Goal: Task Accomplishment & Management: Complete application form

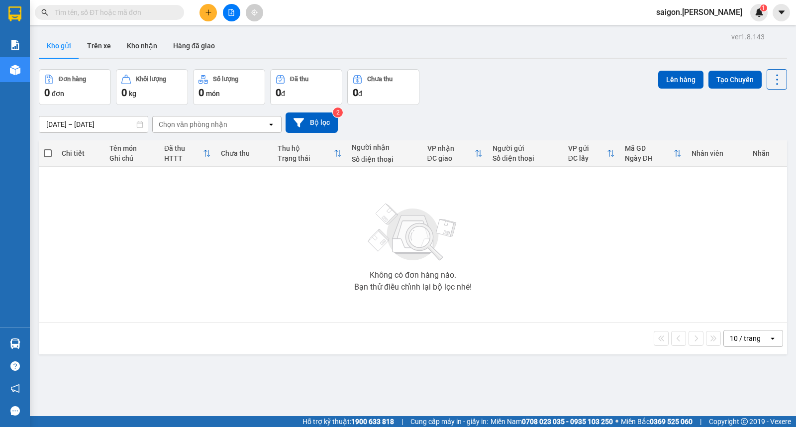
click at [110, 6] on span at bounding box center [109, 12] width 149 height 15
click at [113, 14] on input "text" at bounding box center [113, 12] width 117 height 11
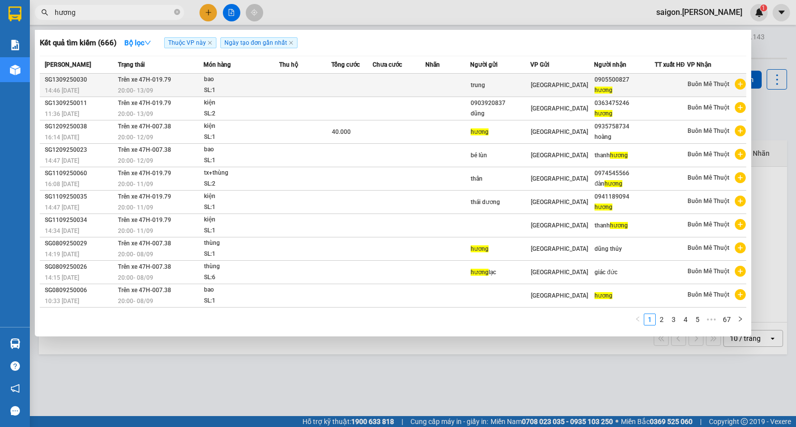
type input "hương"
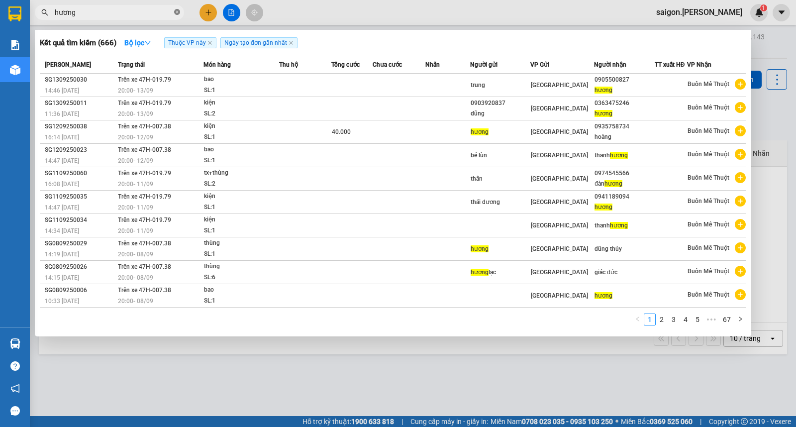
click at [178, 9] on icon "close-circle" at bounding box center [177, 12] width 6 height 6
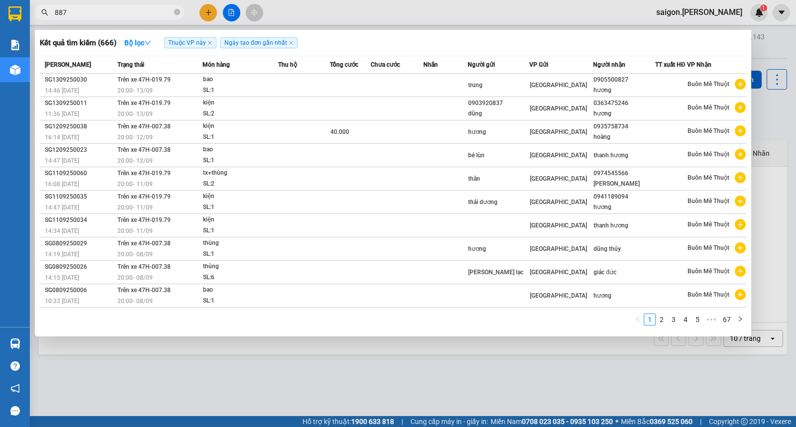
type input "8876"
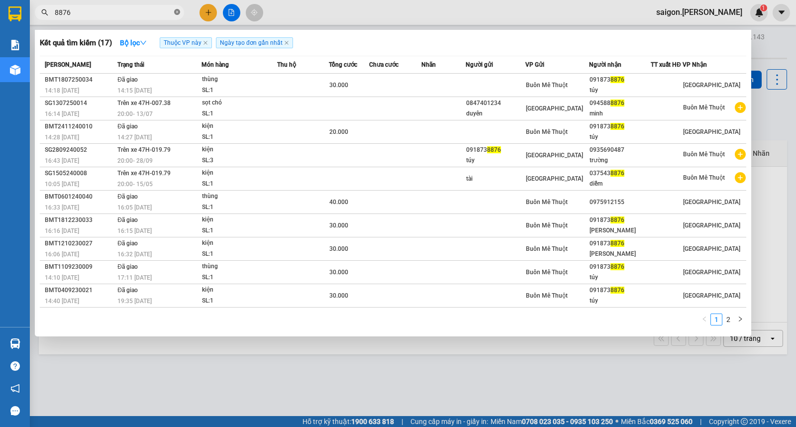
click at [177, 11] on icon "close-circle" at bounding box center [177, 12] width 6 height 6
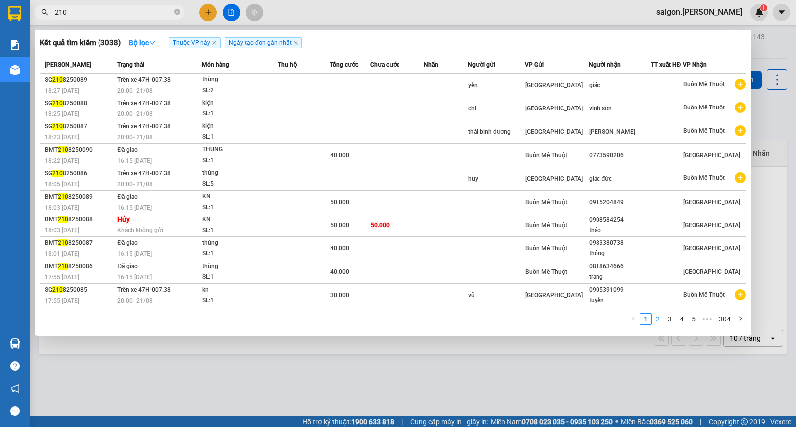
type input "210"
click at [656, 320] on link "2" at bounding box center [657, 318] width 11 height 11
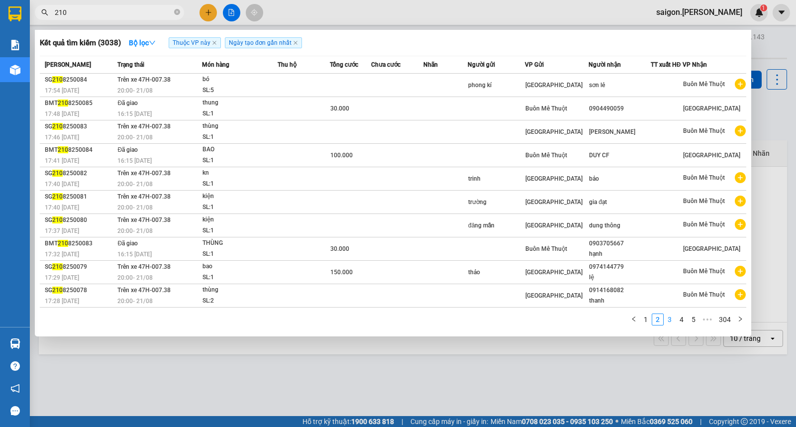
click at [664, 321] on link "3" at bounding box center [669, 319] width 11 height 11
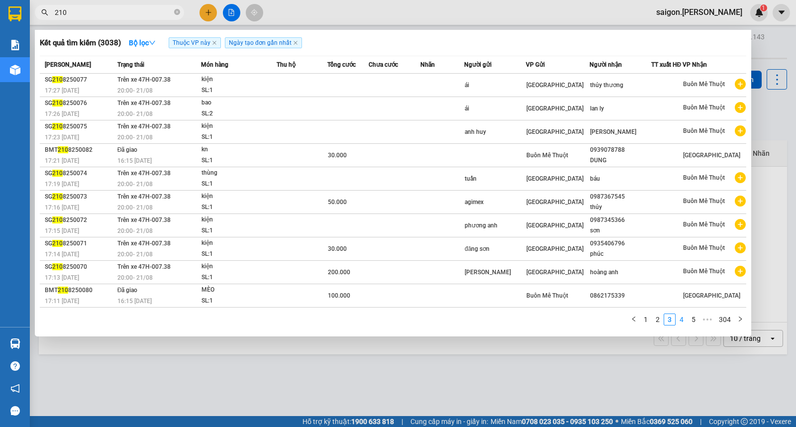
click at [678, 319] on link "4" at bounding box center [681, 319] width 11 height 11
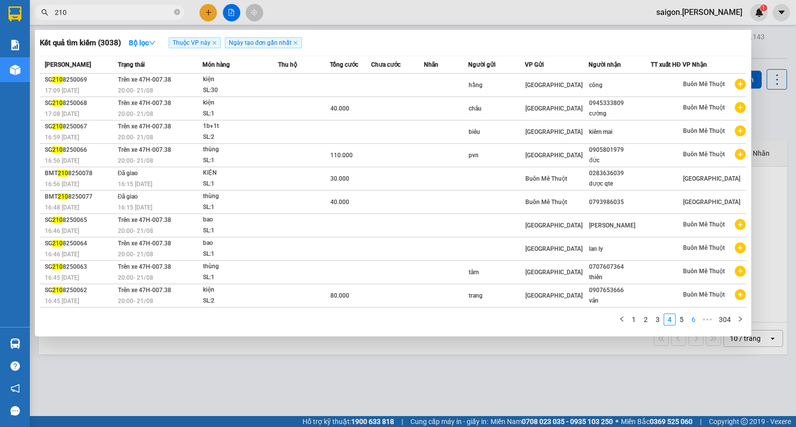
click at [683, 320] on link "5" at bounding box center [681, 319] width 11 height 11
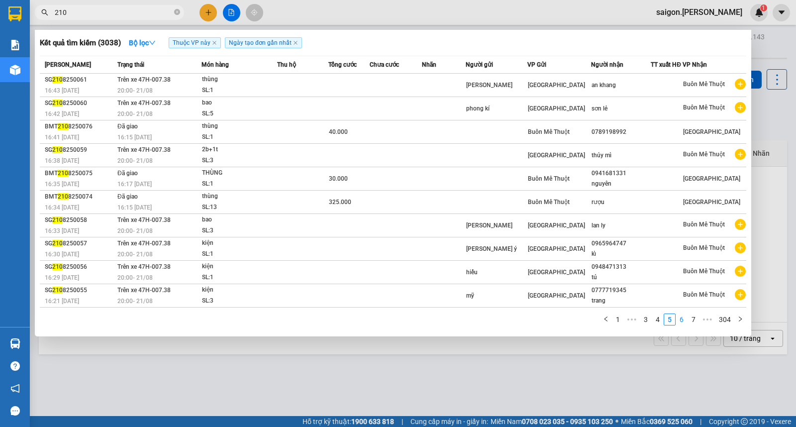
click at [683, 320] on link "6" at bounding box center [681, 319] width 11 height 11
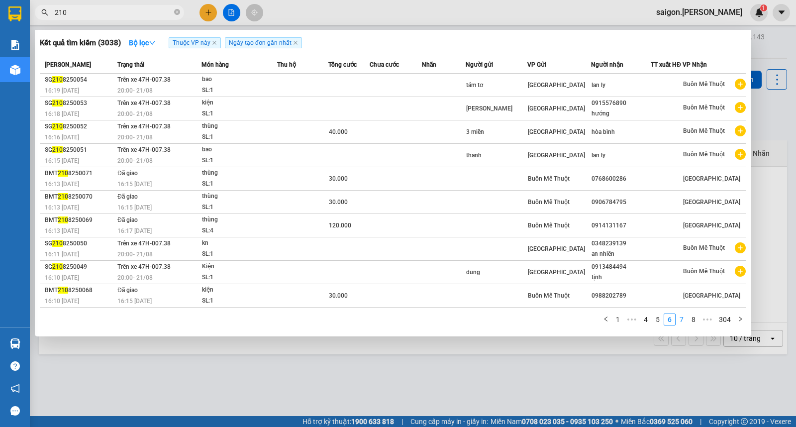
click at [684, 320] on link "7" at bounding box center [681, 319] width 11 height 11
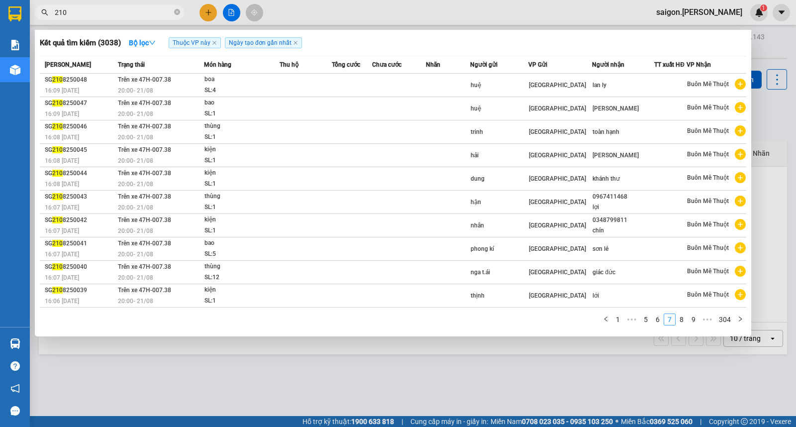
click at [684, 320] on link "8" at bounding box center [681, 319] width 11 height 11
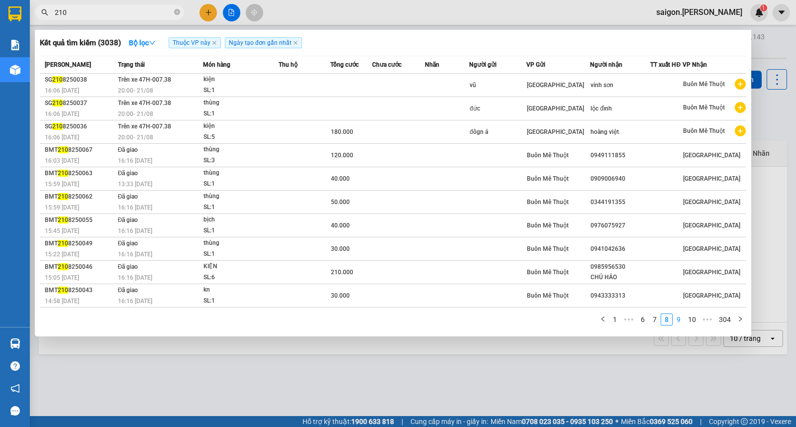
click at [684, 321] on link "9" at bounding box center [678, 319] width 11 height 11
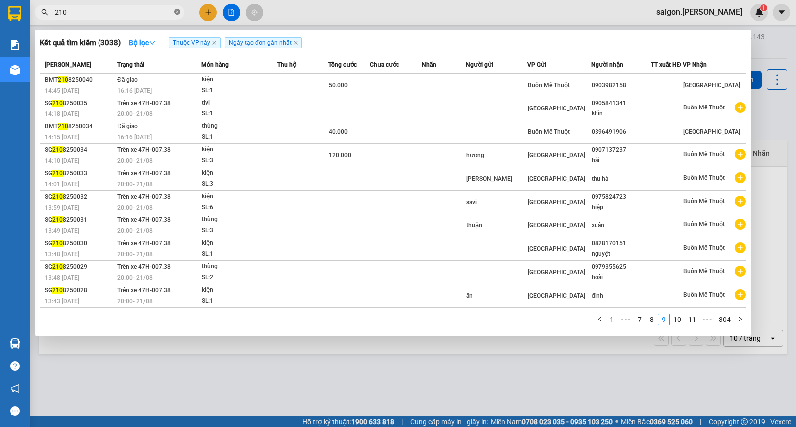
click at [176, 12] on icon "close-circle" at bounding box center [177, 12] width 6 height 6
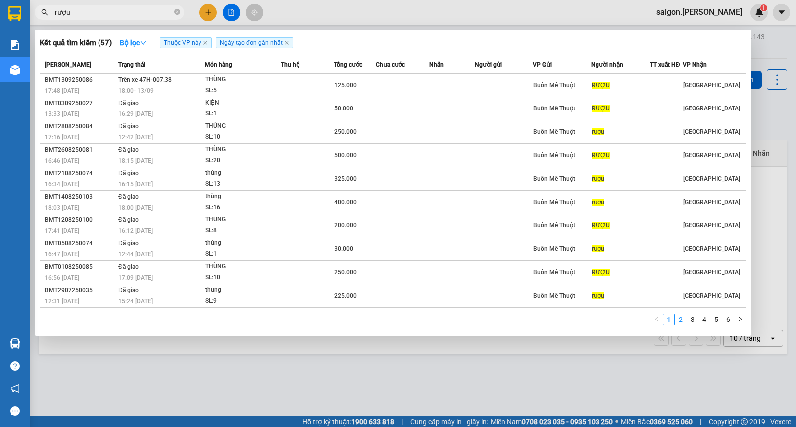
type input "rượu"
click at [678, 320] on link "2" at bounding box center [680, 319] width 11 height 11
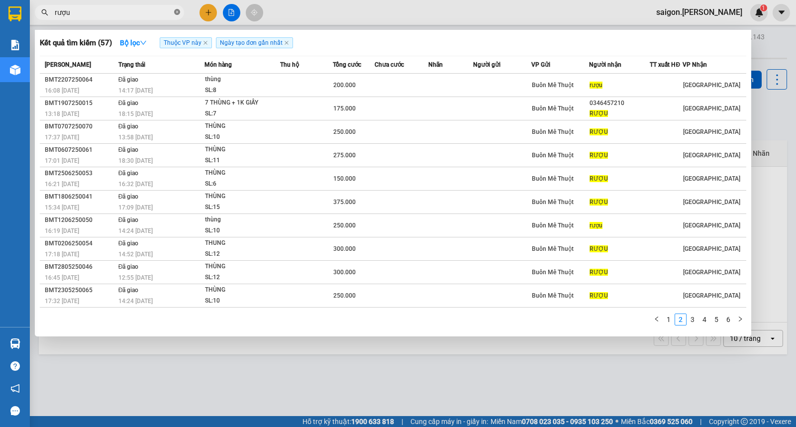
drag, startPoint x: 177, startPoint y: 17, endPoint x: 177, endPoint y: 11, distance: 6.5
click at [177, 16] on span at bounding box center [177, 12] width 6 height 11
click at [177, 11] on icon "close-circle" at bounding box center [177, 12] width 6 height 6
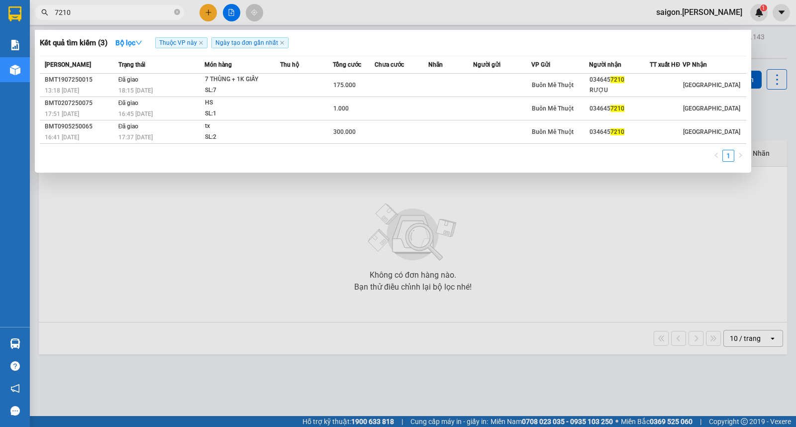
type input "7210"
click at [214, 203] on div at bounding box center [398, 213] width 796 height 427
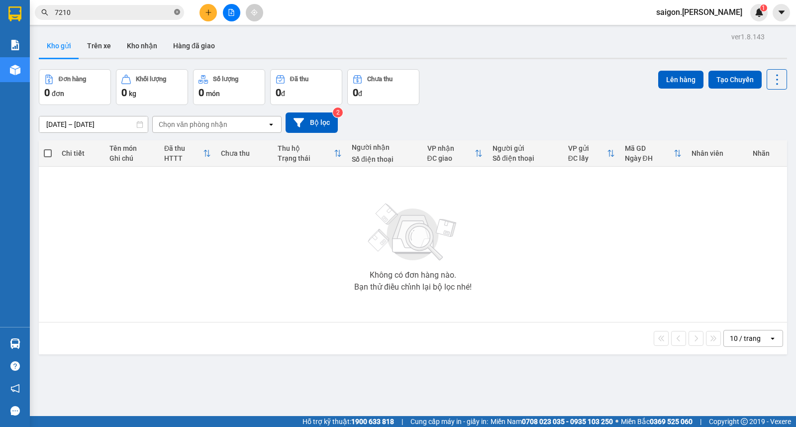
click at [178, 9] on icon "close-circle" at bounding box center [177, 12] width 6 height 6
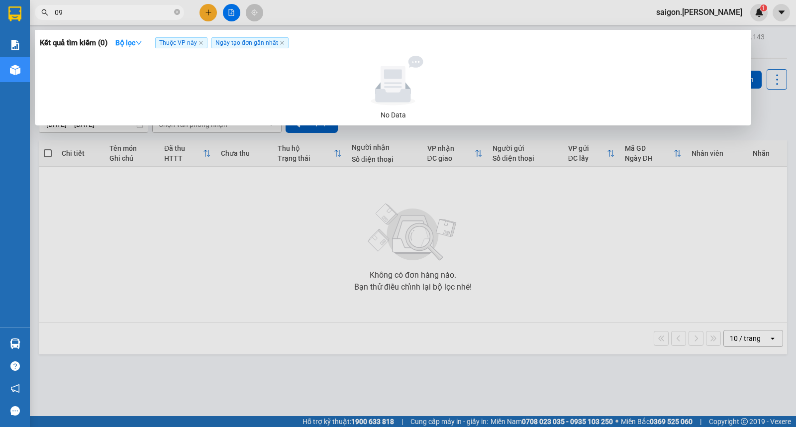
type input "0"
type input "0766799558"
drag, startPoint x: 382, startPoint y: 232, endPoint x: 460, endPoint y: 204, distance: 83.1
click at [394, 235] on div at bounding box center [398, 213] width 796 height 427
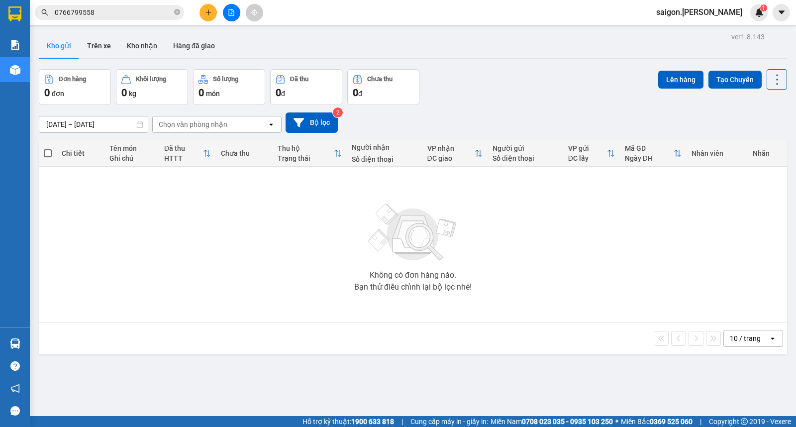
click at [714, 7] on span "saigon.[PERSON_NAME]" at bounding box center [699, 12] width 102 height 12
click at [711, 31] on span "Đăng xuất" at bounding box center [721, 30] width 46 height 11
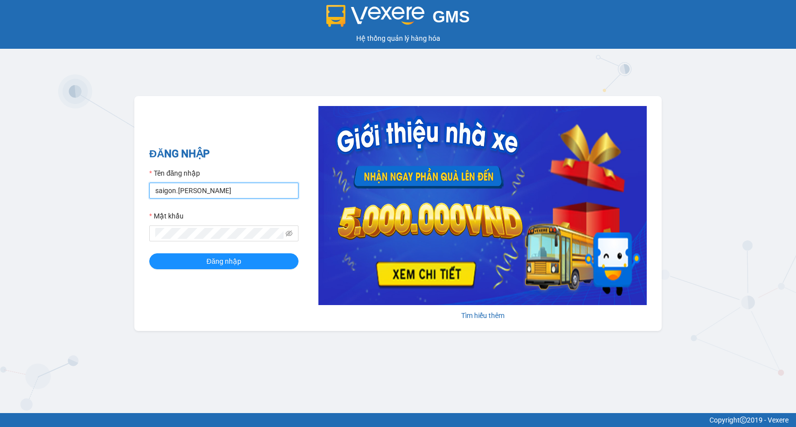
drag, startPoint x: 173, startPoint y: 195, endPoint x: 115, endPoint y: 196, distance: 57.2
click at [66, 195] on div "GMS Hệ thống quản lý hàng hóa ĐĂNG NHẬP Tên đăng nhập saigon.thaison Mật khẩu Đ…" at bounding box center [398, 206] width 796 height 413
type input "bmt.thaison"
click at [149, 253] on button "Đăng nhập" at bounding box center [223, 261] width 149 height 16
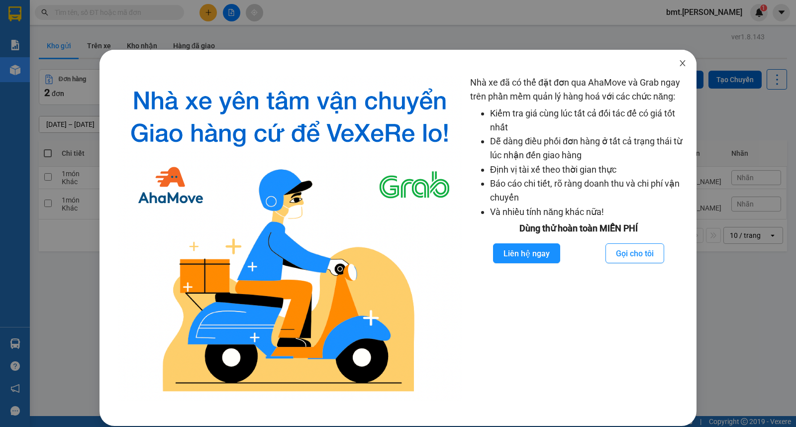
click at [669, 65] on span "Close" at bounding box center [683, 64] width 28 height 28
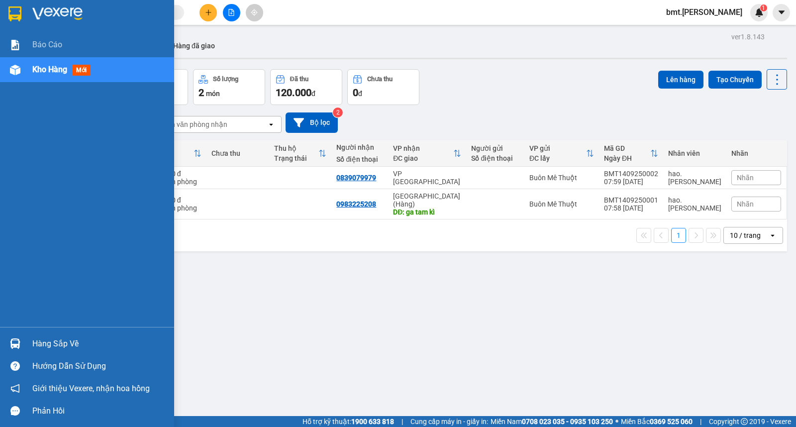
drag, startPoint x: 63, startPoint y: 336, endPoint x: 72, endPoint y: 337, distance: 9.0
click at [63, 336] on div "Hàng sắp về" at bounding box center [99, 343] width 134 height 15
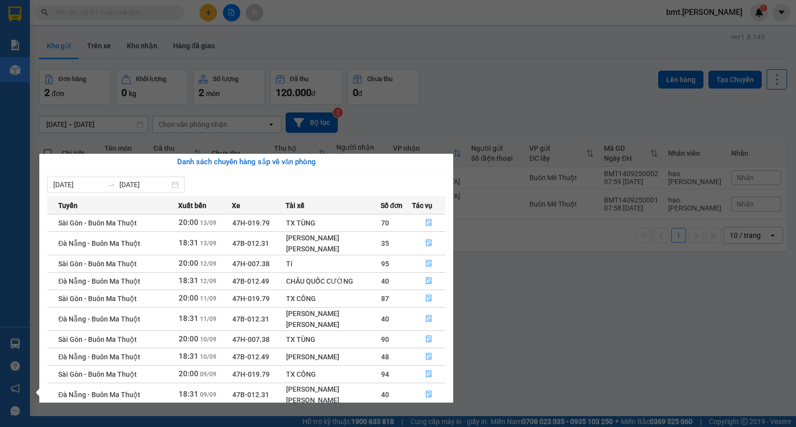
scroll to position [35, 0]
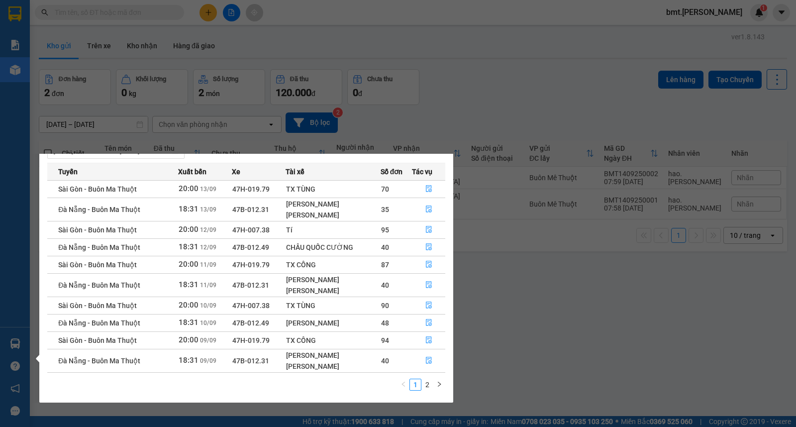
click at [698, 344] on section "Kết quả tìm kiếm ( 0 ) Bộ lọc No Data bmt.thaison 1 Báo cáo Kho hàng mới Hàng s…" at bounding box center [398, 213] width 796 height 427
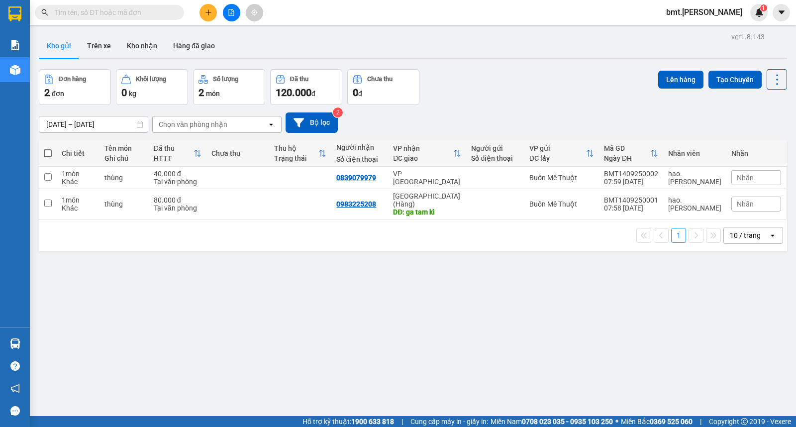
click at [162, 8] on input "text" at bounding box center [113, 12] width 117 height 11
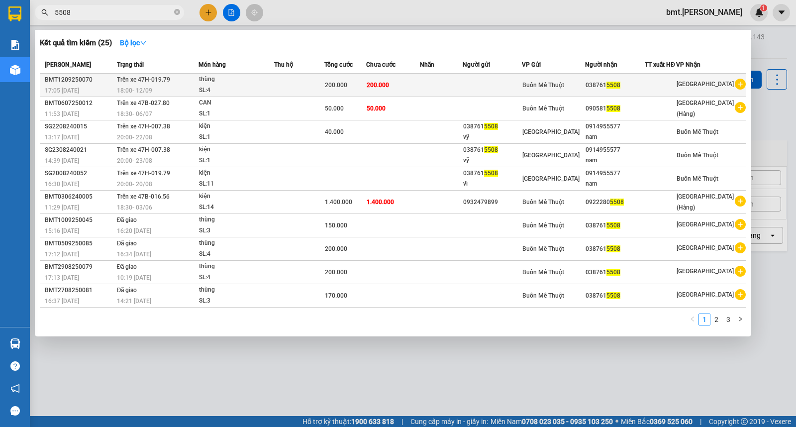
type input "5508"
click at [444, 82] on td at bounding box center [441, 85] width 43 height 23
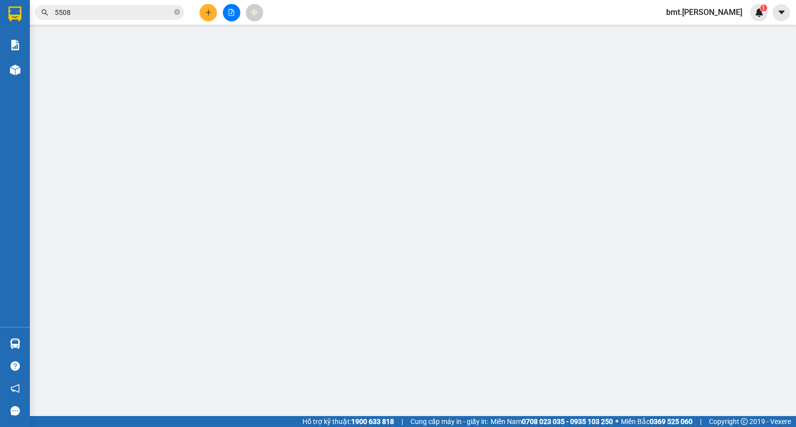
type input "0387615508"
type input "200.000"
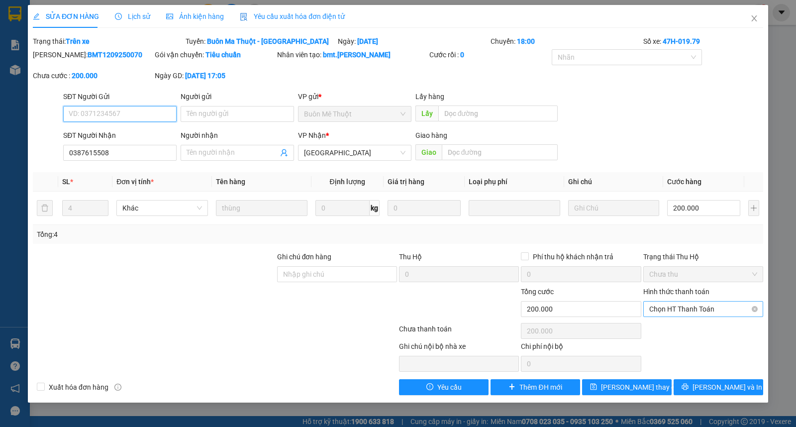
click at [709, 309] on span "Chọn HT Thanh Toán" at bounding box center [703, 309] width 108 height 15
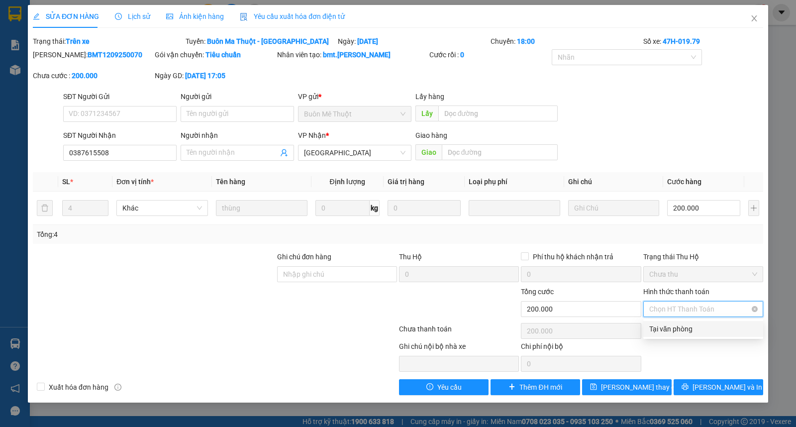
click at [709, 327] on div "Tại văn phòng" at bounding box center [703, 328] width 108 height 11
type input "0"
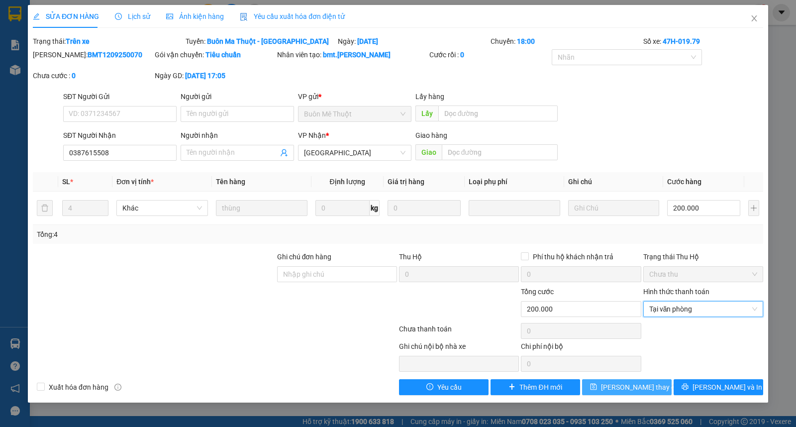
click at [605, 382] on button "Lưu thay đổi" at bounding box center [627, 387] width 90 height 16
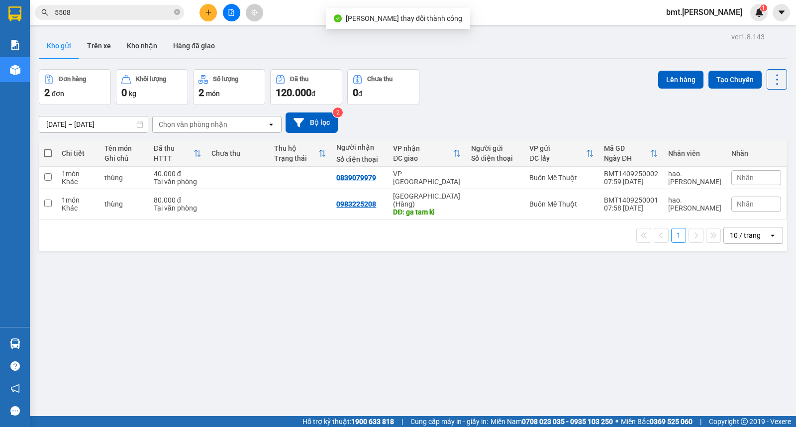
click at [727, 10] on span "bmt.[PERSON_NAME]" at bounding box center [704, 12] width 92 height 12
click at [714, 29] on span "Đăng xuất" at bounding box center [728, 30] width 42 height 11
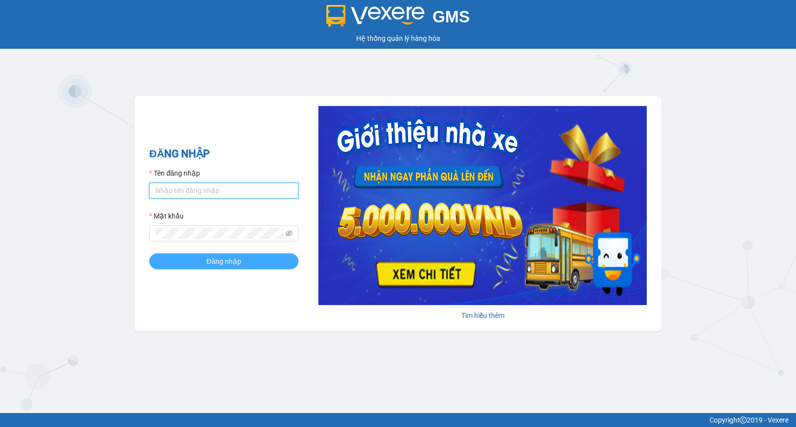
type input "saigon.[PERSON_NAME]"
drag, startPoint x: 242, startPoint y: 266, endPoint x: 256, endPoint y: 260, distance: 14.5
click at [243, 266] on button "Đăng nhập" at bounding box center [223, 261] width 149 height 16
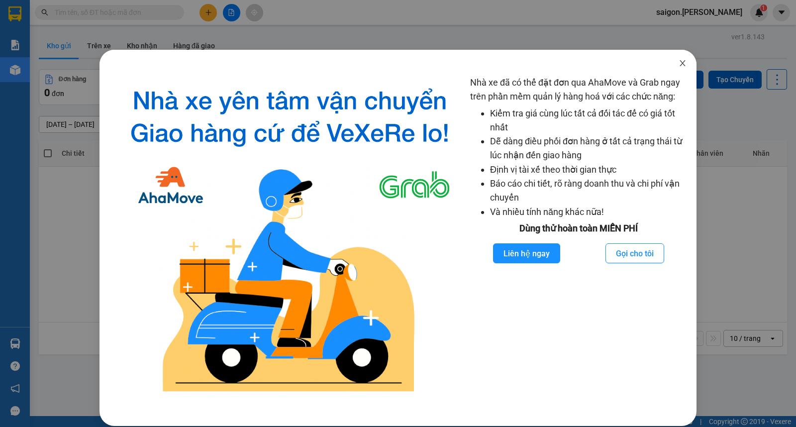
click at [679, 63] on icon "close" at bounding box center [683, 63] width 8 height 8
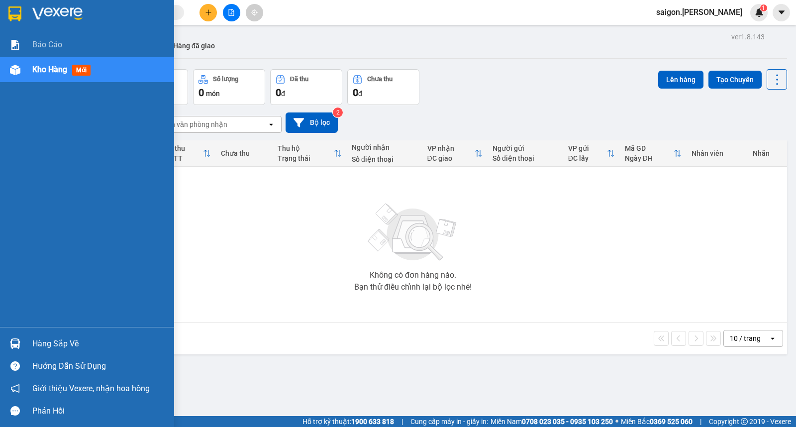
click at [62, 344] on div "Hàng sắp về" at bounding box center [99, 343] width 134 height 15
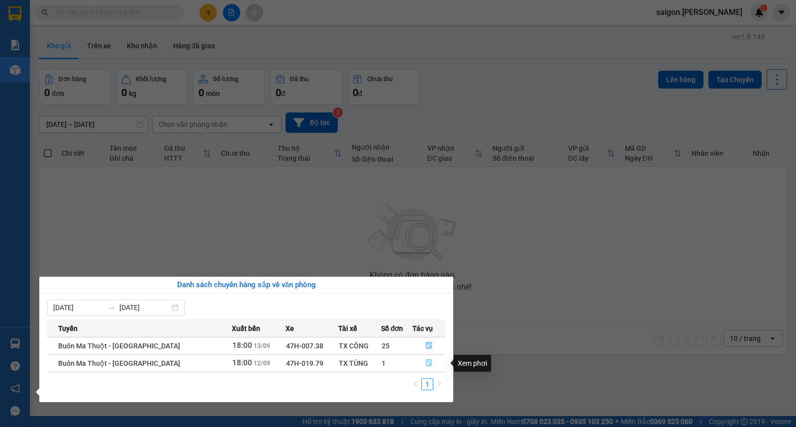
click at [426, 365] on icon "file-done" at bounding box center [428, 362] width 7 height 7
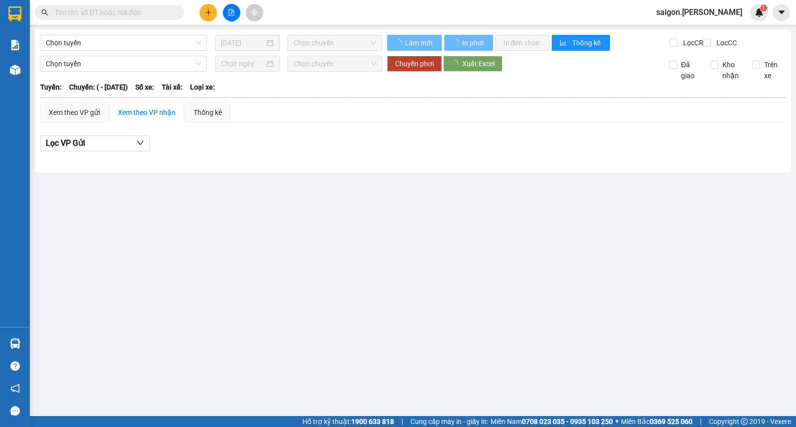
type input "12/09/2025"
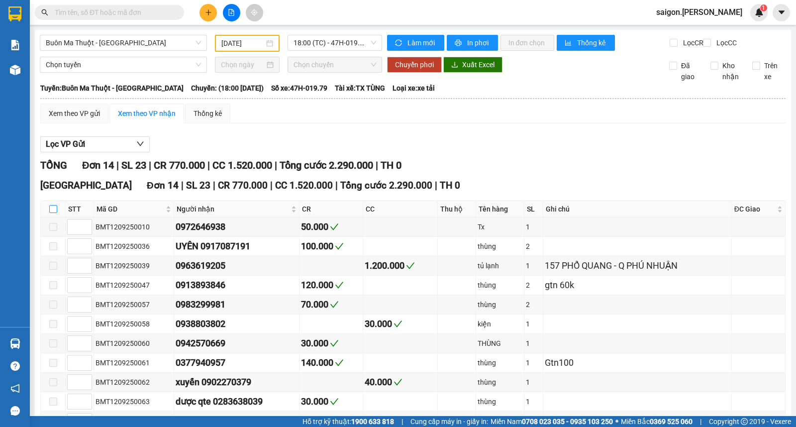
click at [50, 213] on input "checkbox" at bounding box center [53, 209] width 8 height 8
checkbox input "true"
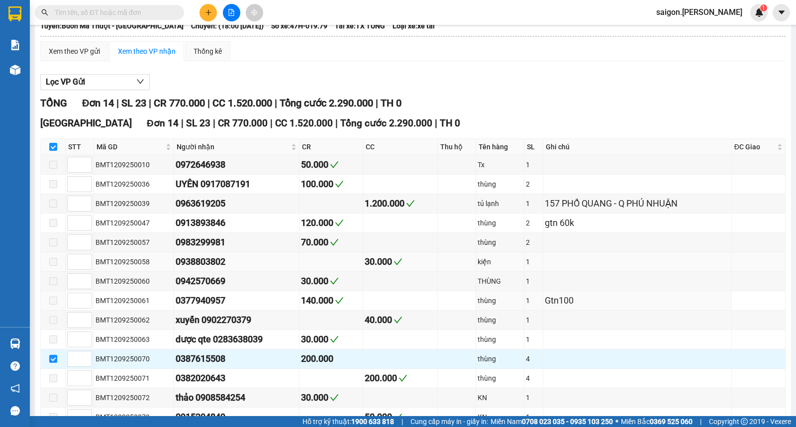
scroll to position [134, 0]
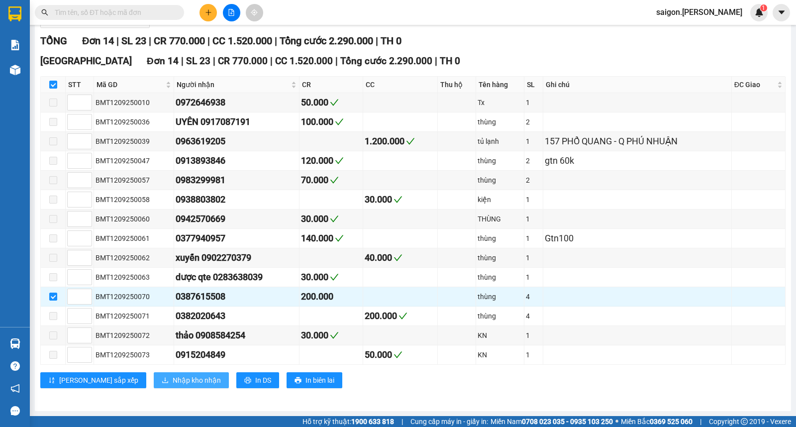
drag, startPoint x: 138, startPoint y: 384, endPoint x: 147, endPoint y: 378, distance: 11.2
click at [173, 382] on span "Nhập kho nhận" at bounding box center [197, 380] width 48 height 11
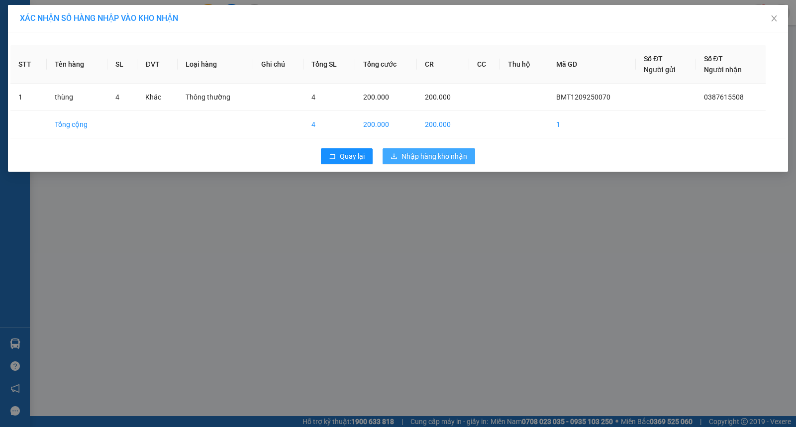
click at [430, 155] on span "Nhập hàng kho nhận" at bounding box center [435, 156] width 66 height 11
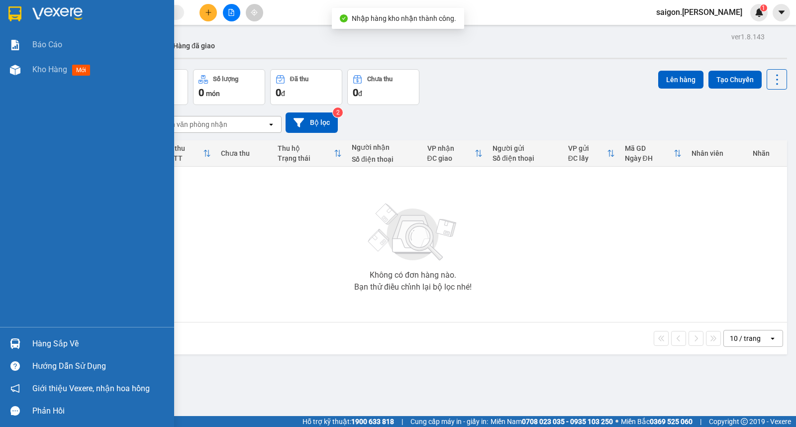
click at [76, 331] on div "Hàng sắp về Hướng dẫn sử dụng Giới thiệu Vexere, nhận hoa hồng Phản hồi" at bounding box center [87, 374] width 174 height 95
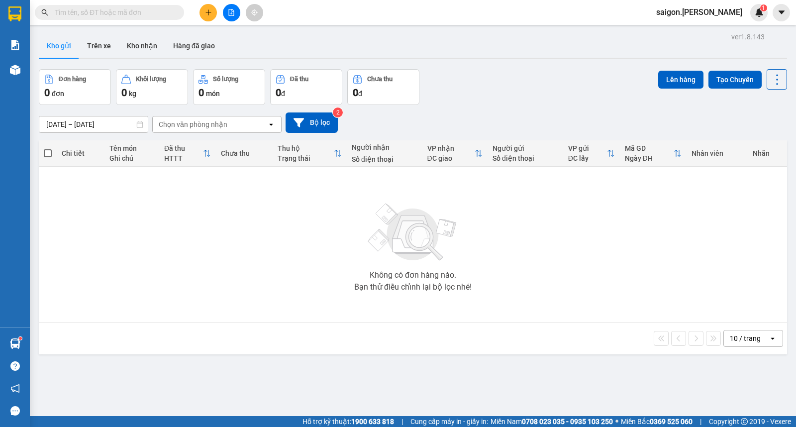
click at [226, 11] on button at bounding box center [231, 12] width 17 height 17
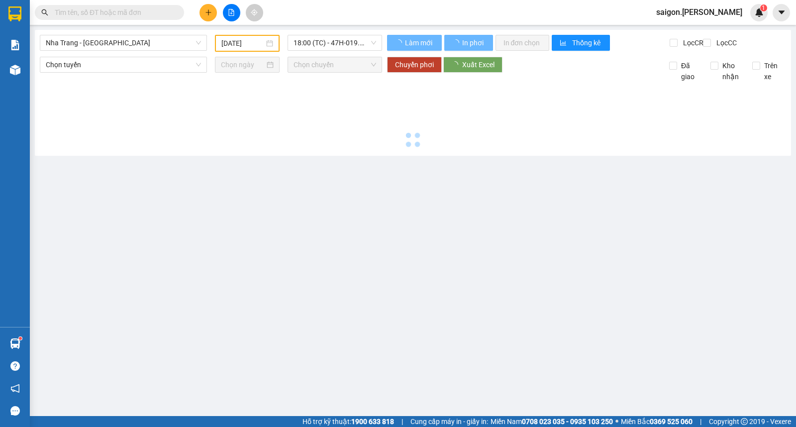
type input "[DATE]"
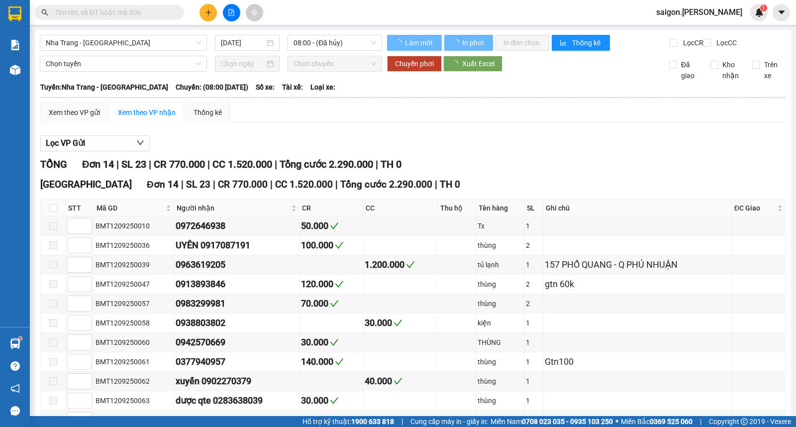
click at [151, 12] on input "text" at bounding box center [113, 12] width 117 height 11
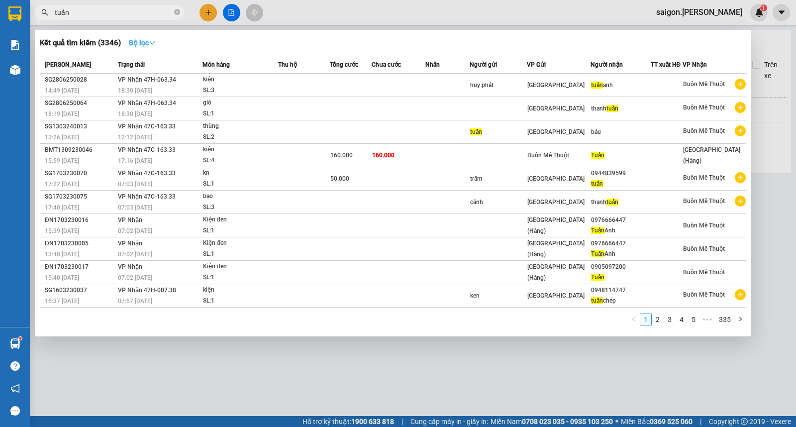
type input "tuấn"
drag, startPoint x: 146, startPoint y: 48, endPoint x: 147, endPoint y: 40, distance: 7.5
click at [146, 47] on button "Bộ lọc" at bounding box center [142, 43] width 43 height 16
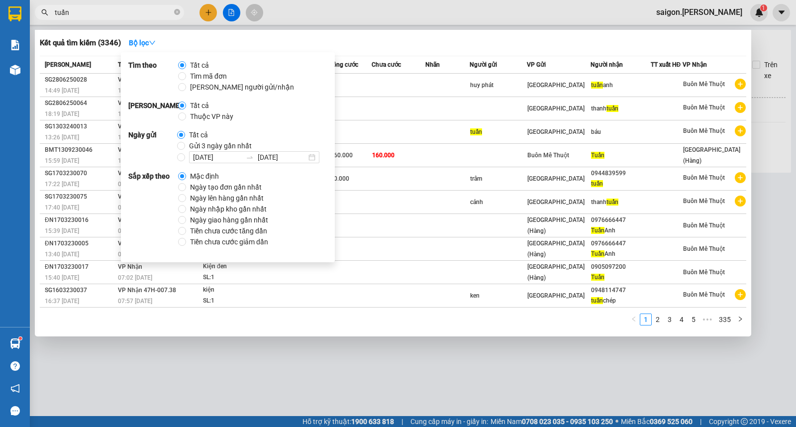
click at [197, 118] on span "Thuộc VP này" at bounding box center [211, 116] width 51 height 11
click at [186, 118] on input "Thuộc VP này" at bounding box center [182, 116] width 8 height 8
radio input "true"
radio input "false"
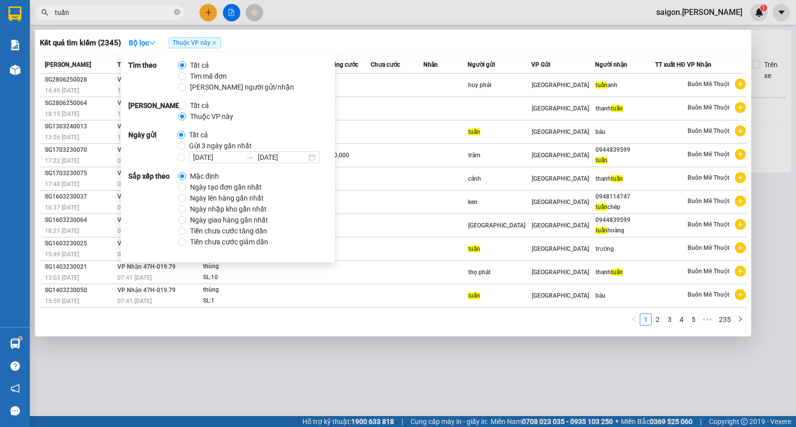
click at [209, 188] on span "Ngày tạo đơn gần nhất" at bounding box center [226, 187] width 80 height 11
click at [186, 188] on input "Ngày tạo đơn gần nhất" at bounding box center [182, 187] width 8 height 8
radio input "true"
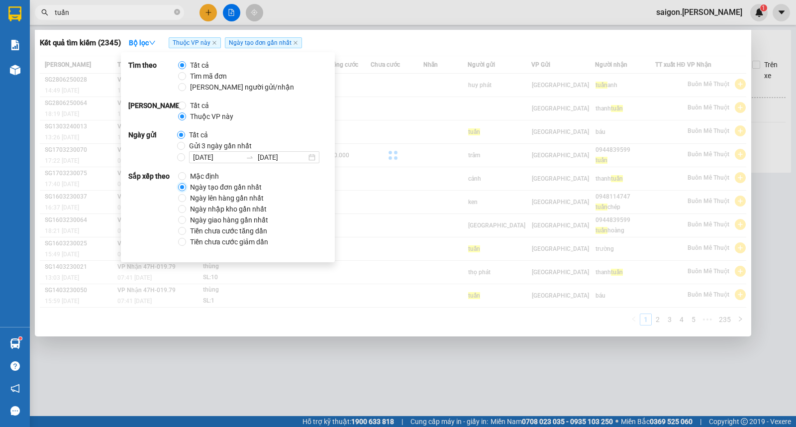
radio input "false"
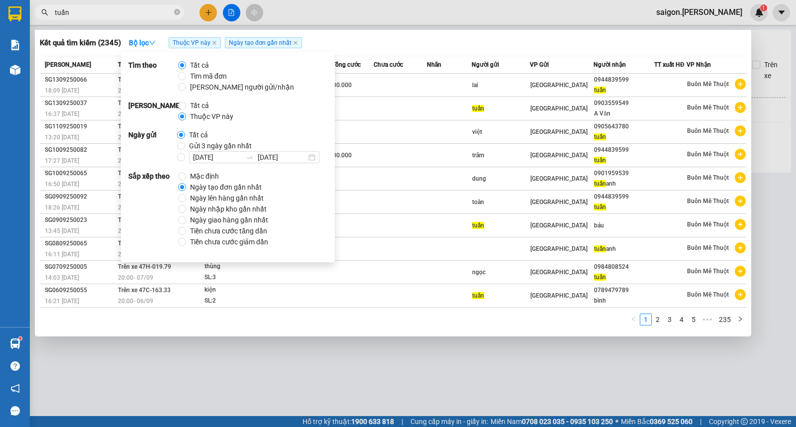
click at [452, 317] on div "1 2 3 4 5 ••• 235" at bounding box center [393, 322] width 707 height 18
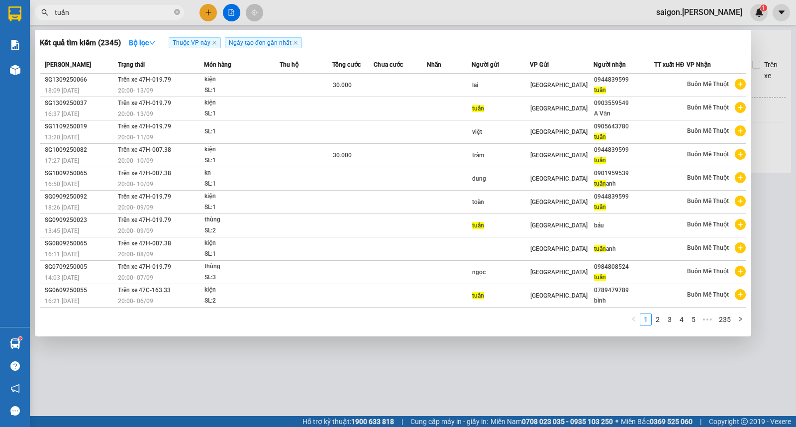
click at [307, 375] on div at bounding box center [398, 213] width 796 height 427
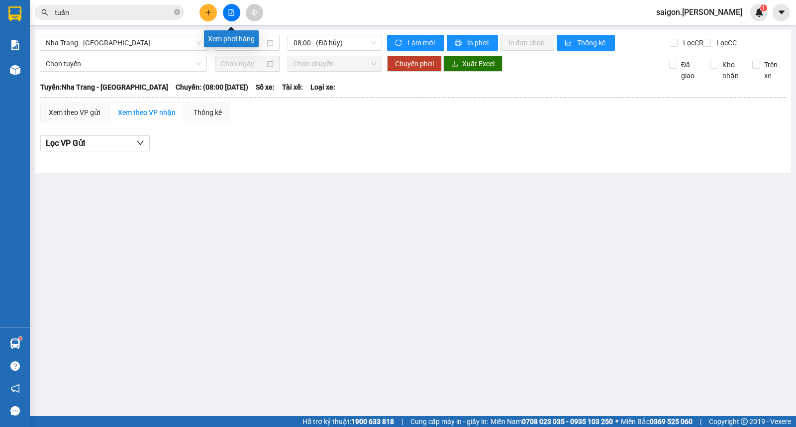
click at [236, 13] on button at bounding box center [231, 12] width 17 height 17
click at [161, 40] on span "Nha Trang - Buôn Ma Thuột" at bounding box center [123, 42] width 155 height 15
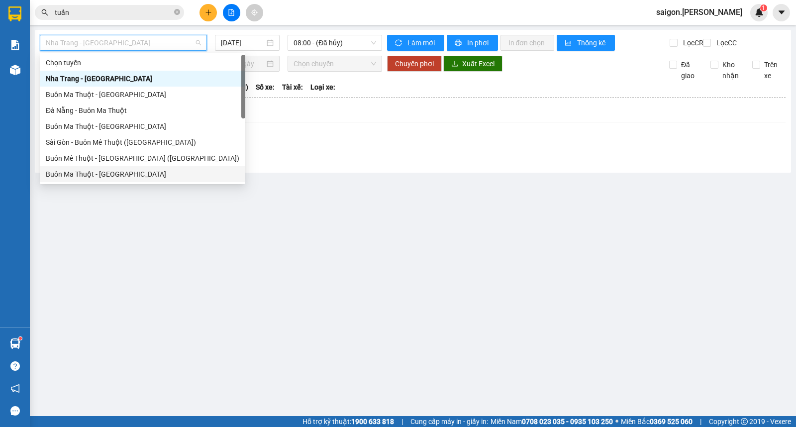
scroll to position [16, 0]
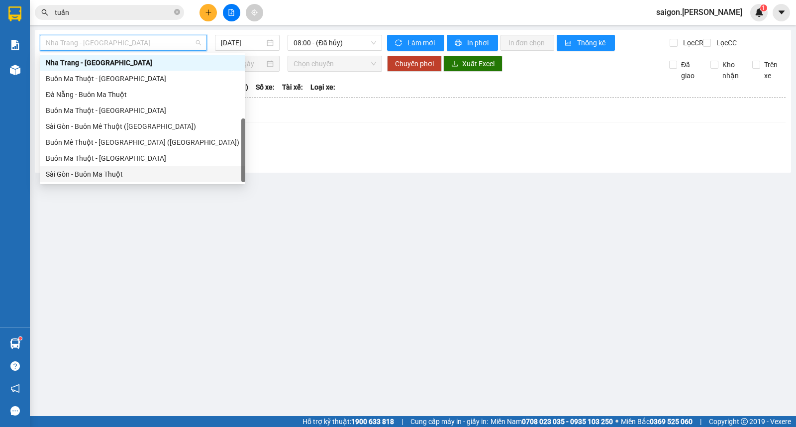
click at [102, 173] on div "Sài Gòn - Buôn Ma Thuột" at bounding box center [143, 174] width 194 height 11
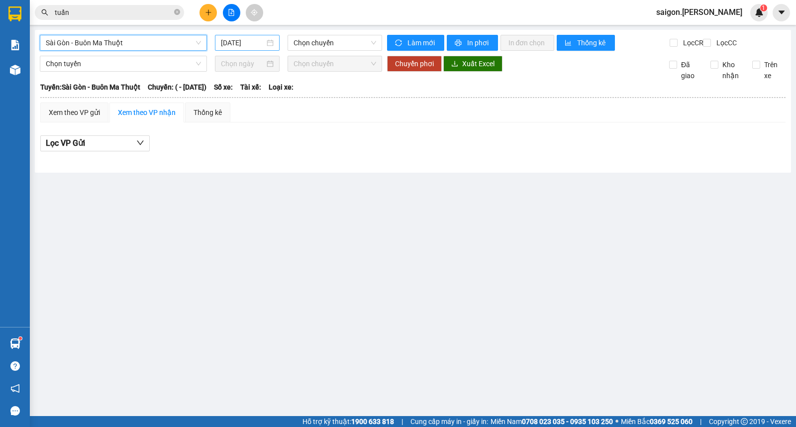
drag, startPoint x: 241, startPoint y: 45, endPoint x: 240, endPoint y: 52, distance: 6.5
click at [241, 46] on input "[DATE]" at bounding box center [243, 42] width 44 height 11
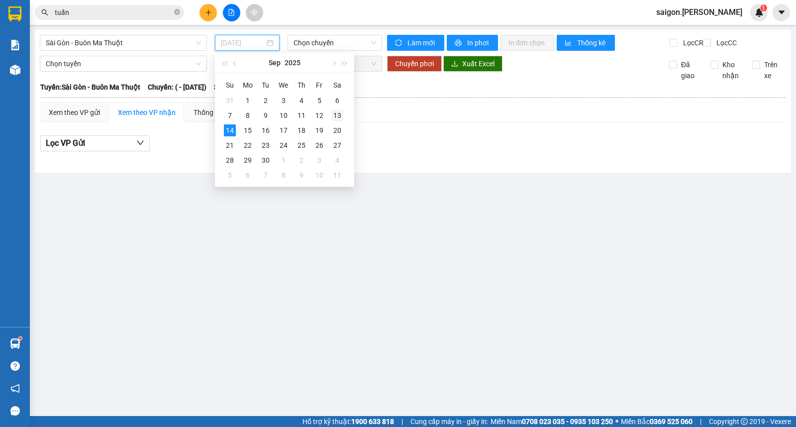
click at [340, 118] on div "13" at bounding box center [337, 115] width 12 height 12
type input "13/09/2025"
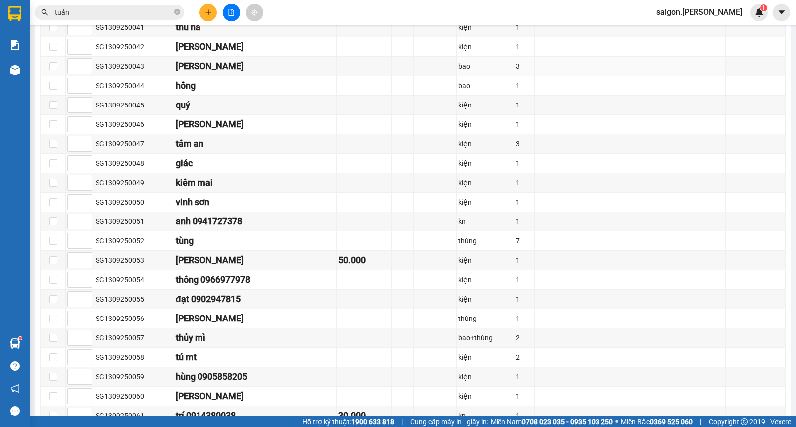
scroll to position [995, 0]
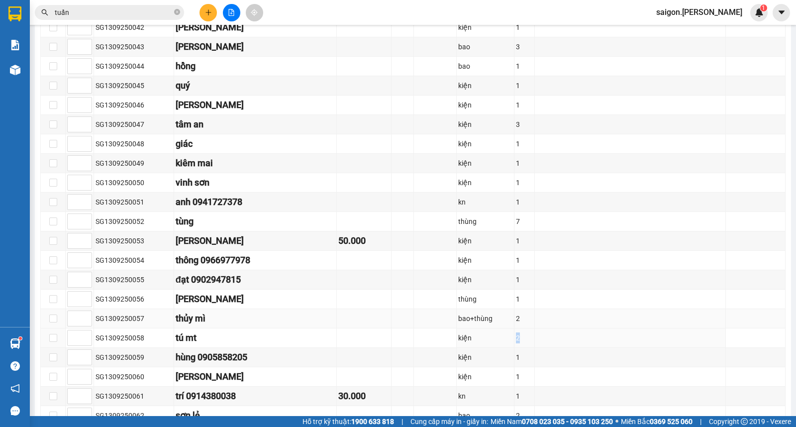
drag, startPoint x: 550, startPoint y: 349, endPoint x: 416, endPoint y: 341, distance: 134.6
click at [606, 290] on td at bounding box center [630, 279] width 191 height 19
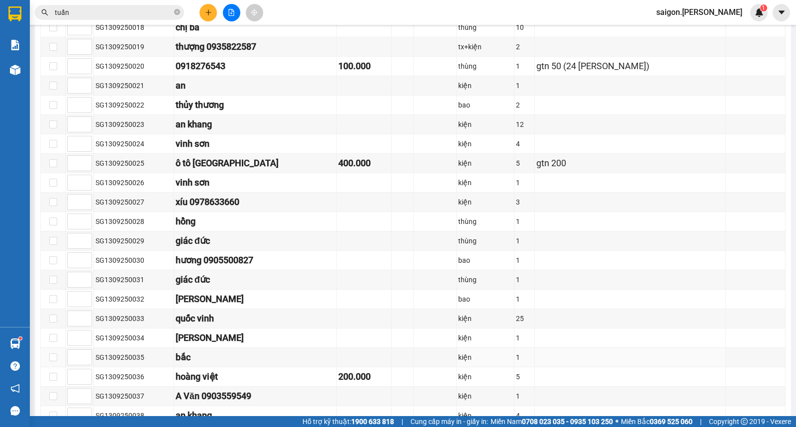
scroll to position [510, 0]
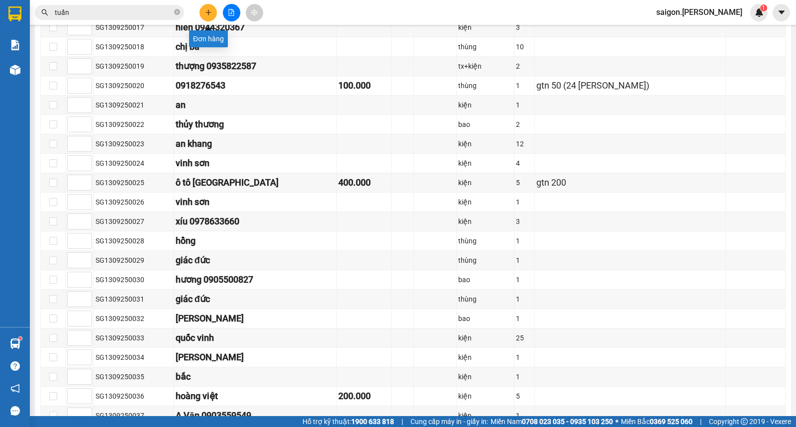
click at [212, 16] on button at bounding box center [208, 12] width 17 height 17
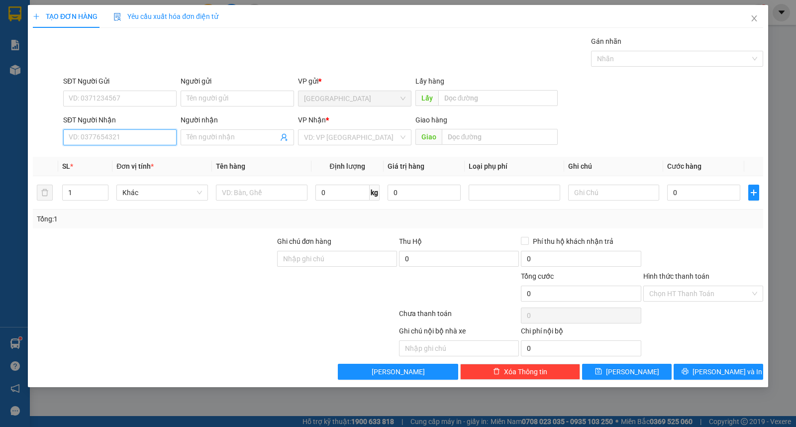
click at [112, 138] on input "SĐT Người Nhận" at bounding box center [119, 137] width 113 height 16
type input "0938370068"
type input "khiêm"
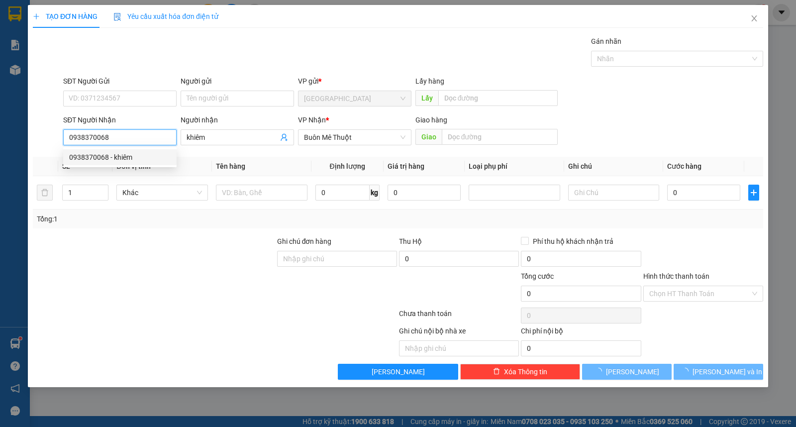
type input "30.000"
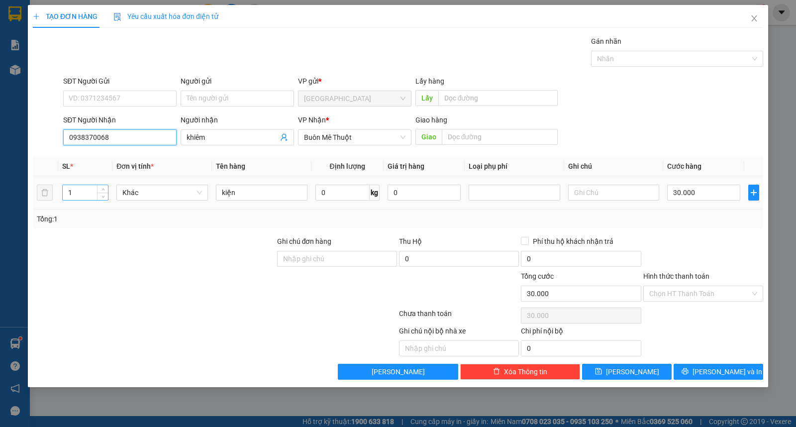
type input "0938370068"
drag, startPoint x: 83, startPoint y: 195, endPoint x: 95, endPoint y: 171, distance: 27.4
click at [83, 195] on input "1" at bounding box center [85, 192] width 45 height 15
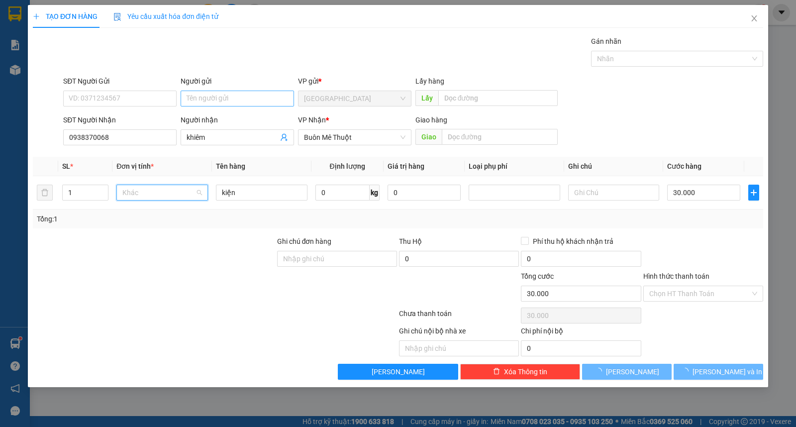
type input "0"
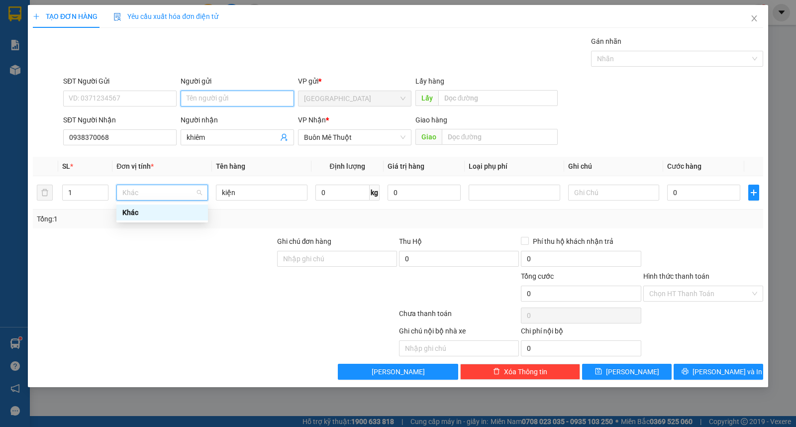
click at [203, 98] on input "Người gửi" at bounding box center [237, 99] width 113 height 16
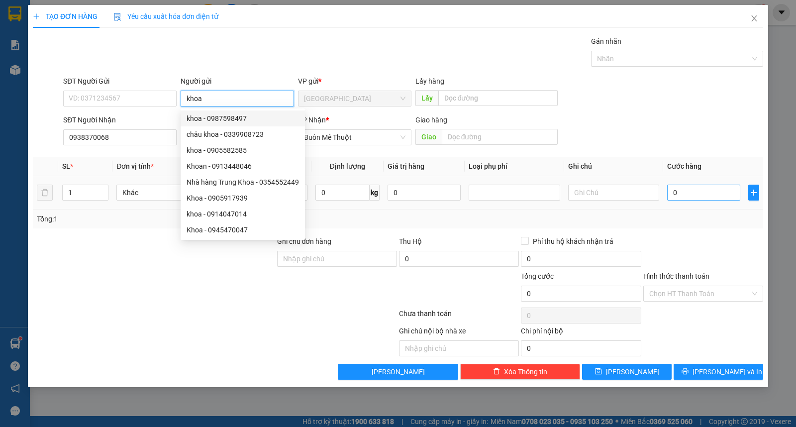
type input "khoa"
click at [691, 187] on input "0" at bounding box center [703, 193] width 73 height 16
type input "3"
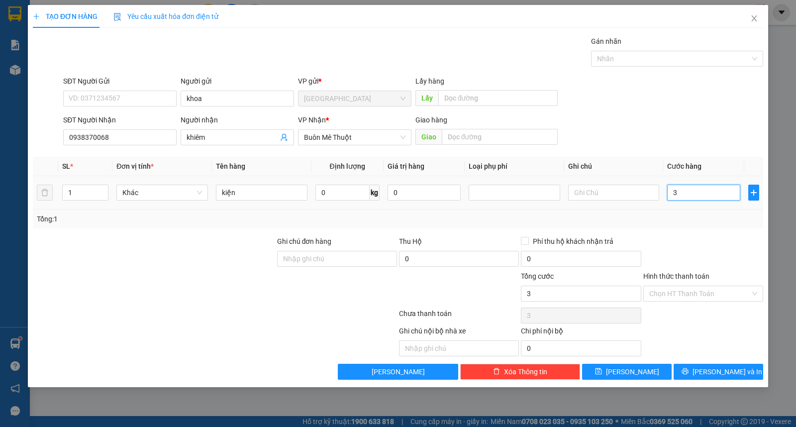
type input "30"
type input "30.000"
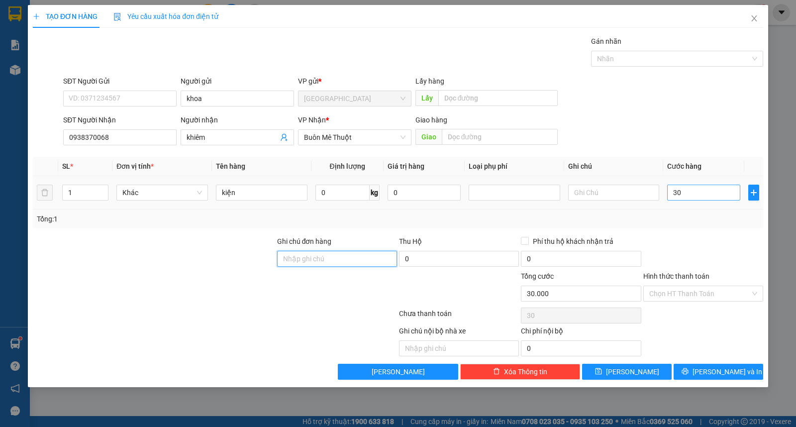
type input "30.000"
click at [673, 301] on div "Chọn HT Thanh Toán" at bounding box center [703, 294] width 120 height 16
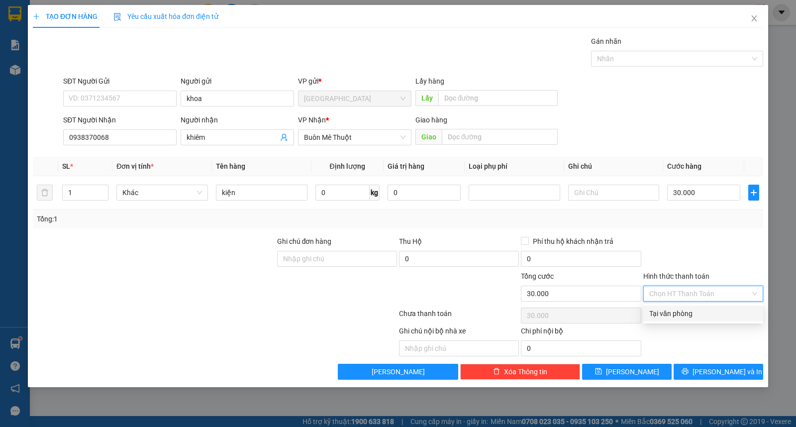
click at [673, 311] on div "Tại văn phòng" at bounding box center [703, 313] width 108 height 11
type input "0"
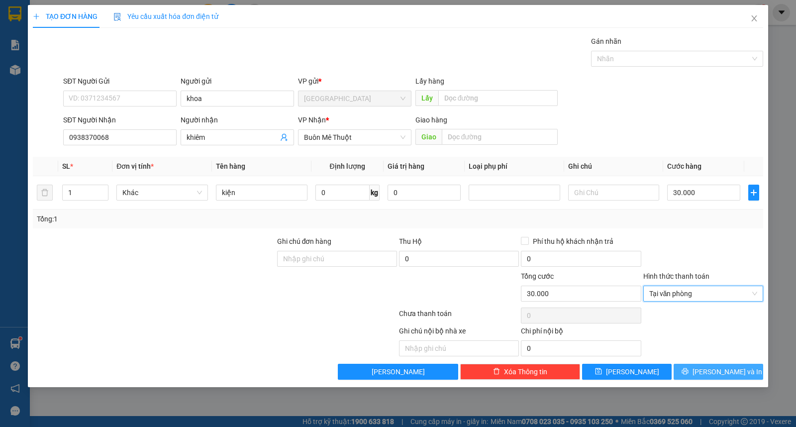
drag, startPoint x: 690, startPoint y: 363, endPoint x: 692, endPoint y: 368, distance: 5.4
click at [692, 367] on div "Transit Pickup Surcharge Ids Transit Deliver Surcharge Ids Transit Deliver Surc…" at bounding box center [398, 208] width 730 height 344
click at [692, 368] on button "[PERSON_NAME] và In" at bounding box center [719, 372] width 90 height 16
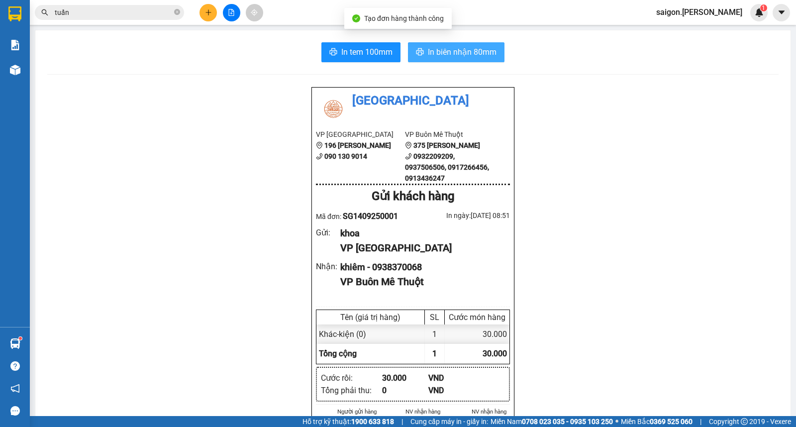
click at [495, 42] on button "In biên nhận 80mm" at bounding box center [456, 52] width 97 height 20
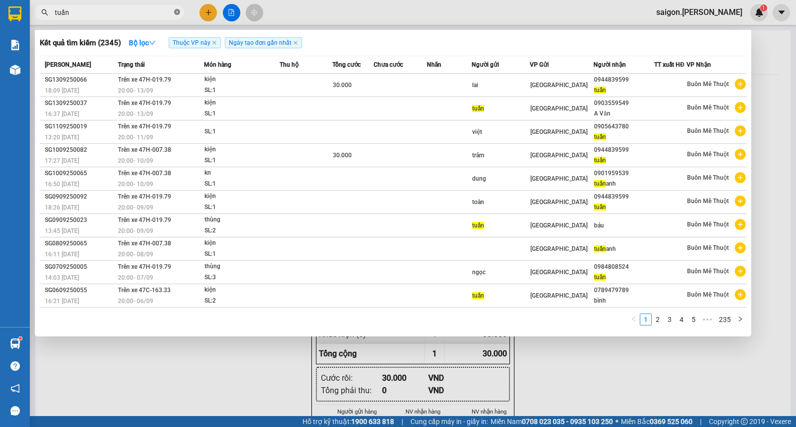
click at [177, 16] on span at bounding box center [177, 12] width 6 height 9
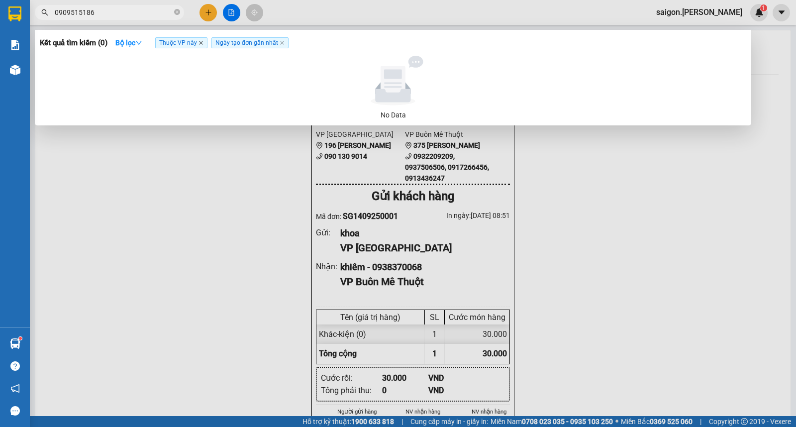
type input "0909515186"
click at [201, 41] on icon "close" at bounding box center [201, 42] width 5 height 5
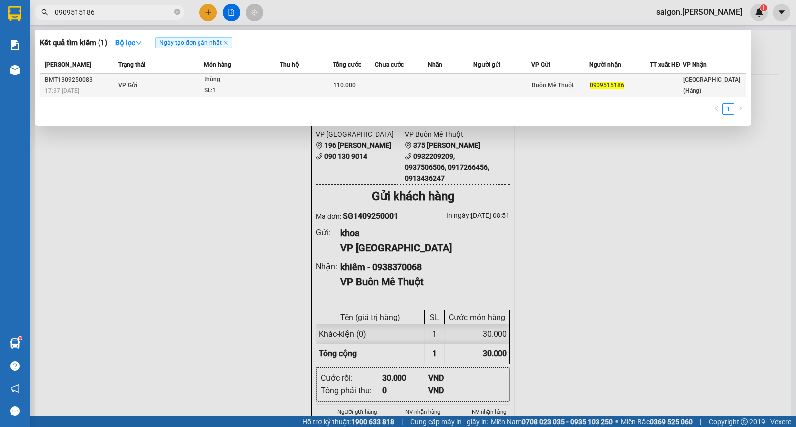
click at [250, 90] on div "SL: 1" at bounding box center [242, 90] width 75 height 11
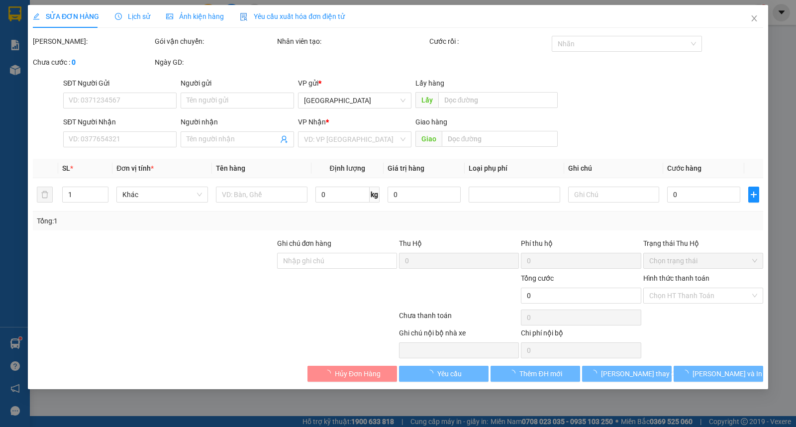
type input "0909515186"
type input "110.000"
type input "0"
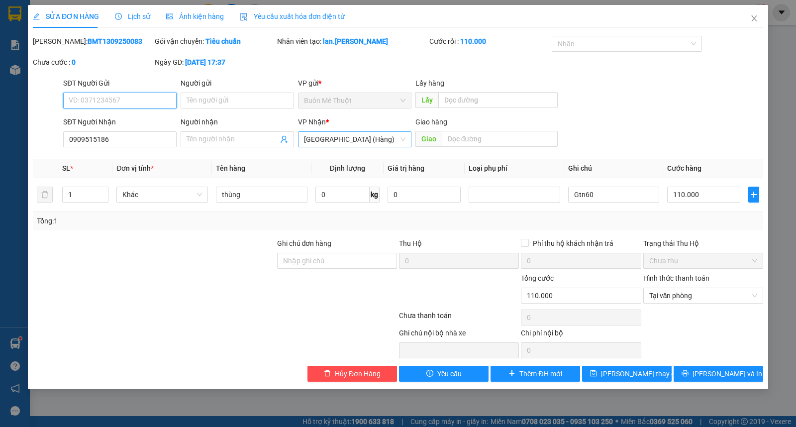
click at [339, 140] on span "[GEOGRAPHIC_DATA] (Hàng)" at bounding box center [355, 139] width 102 height 15
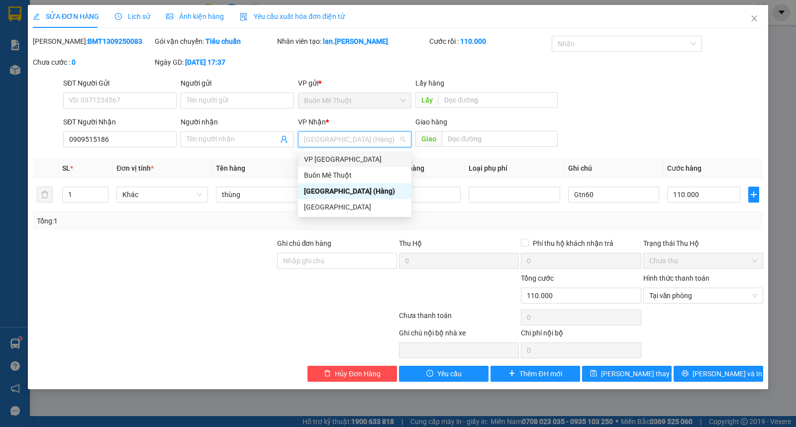
click at [693, 111] on div "SĐT Người Gửi VD: 0371234567 Người gửi Tên người gửi VP gửi * Buôn Mê Thuột Lấy…" at bounding box center [413, 95] width 704 height 35
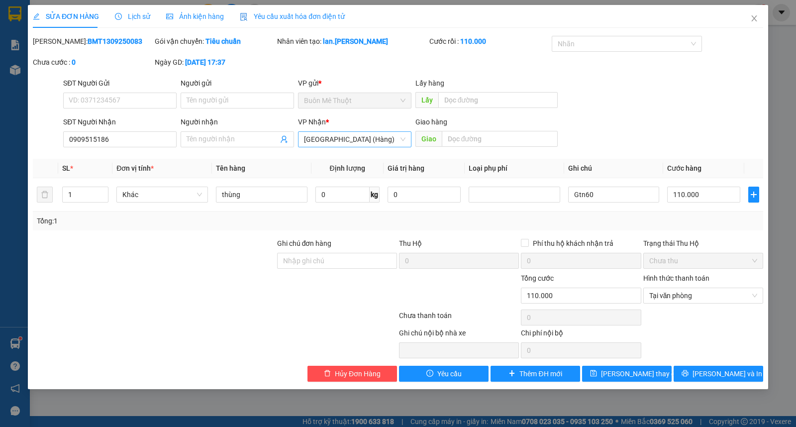
click at [340, 140] on span "[GEOGRAPHIC_DATA] (Hàng)" at bounding box center [355, 139] width 102 height 15
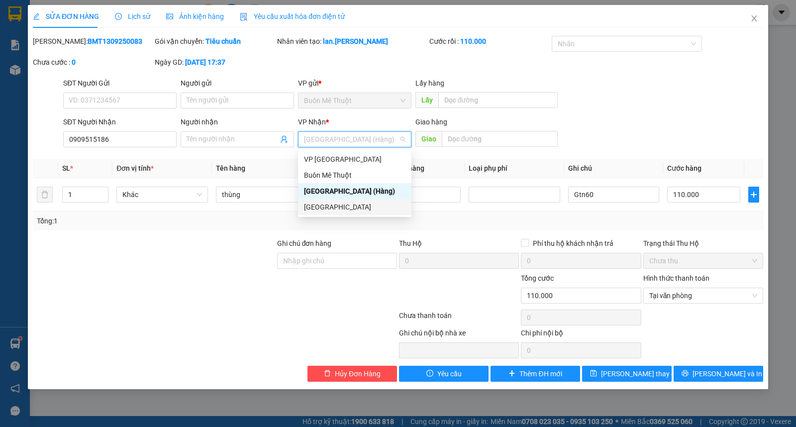
drag, startPoint x: 334, startPoint y: 202, endPoint x: 458, endPoint y: 254, distance: 134.5
click at [334, 203] on div "[GEOGRAPHIC_DATA]" at bounding box center [355, 207] width 102 height 11
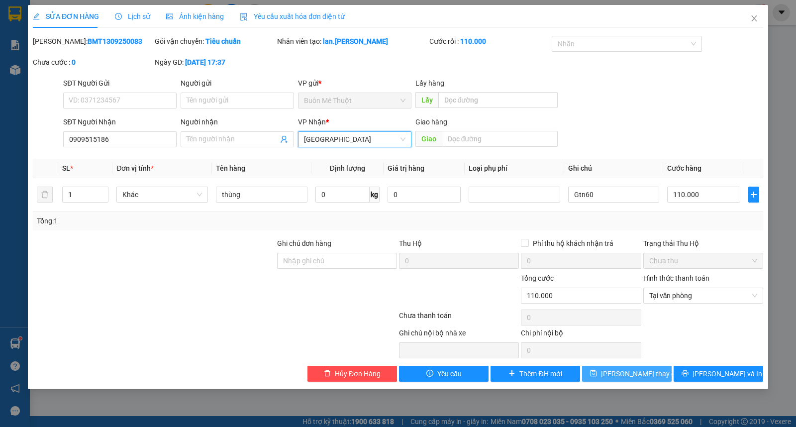
click at [637, 370] on span "Lưu thay đổi" at bounding box center [641, 373] width 80 height 11
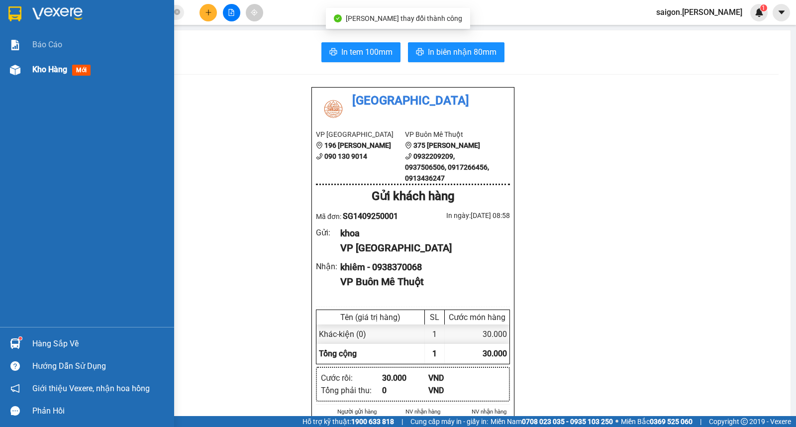
drag, startPoint x: 67, startPoint y: 68, endPoint x: 123, endPoint y: 65, distance: 55.8
click at [67, 68] on span "Kho hàng" at bounding box center [49, 69] width 35 height 9
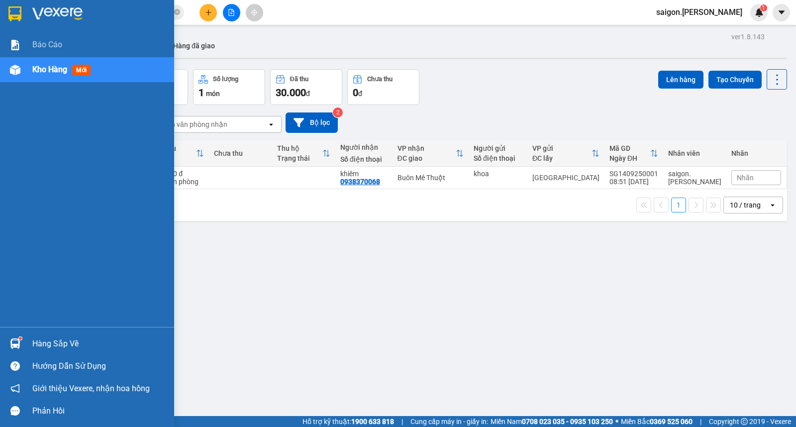
click at [82, 335] on div "Hàng sắp về" at bounding box center [87, 343] width 174 height 22
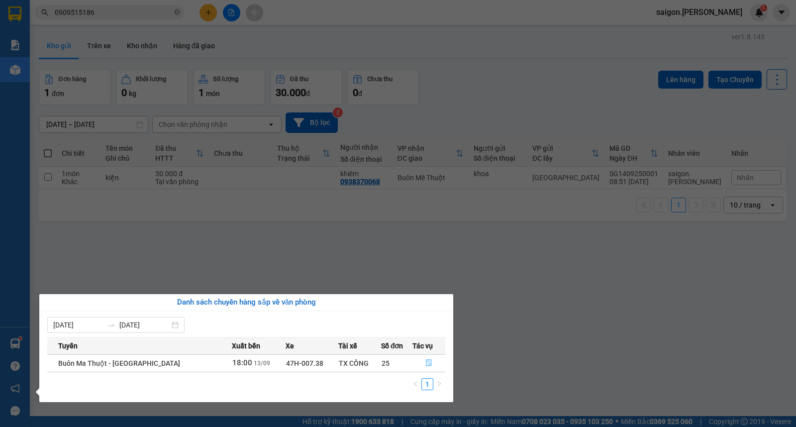
click at [426, 362] on icon "file-done" at bounding box center [428, 362] width 7 height 7
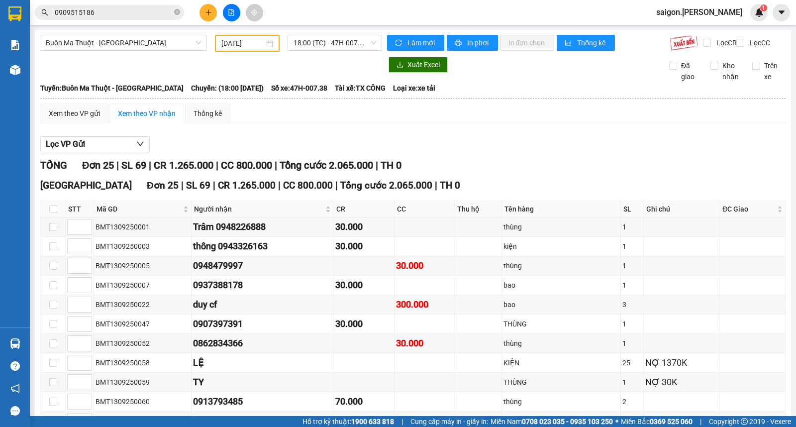
click at [155, 14] on input "0909515186" at bounding box center [113, 12] width 117 height 11
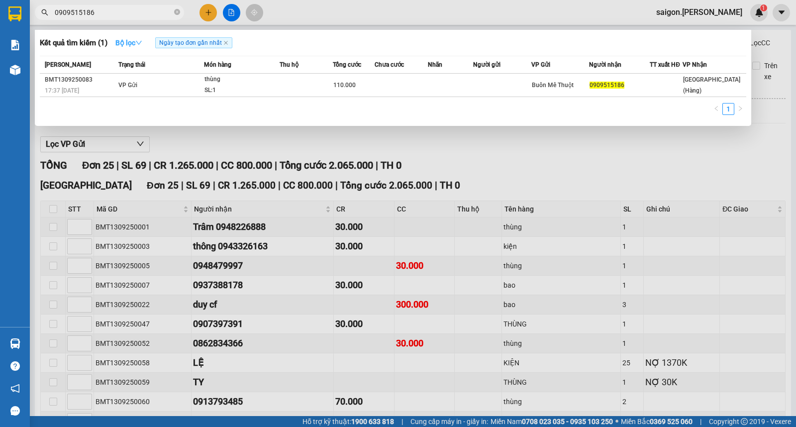
click at [148, 45] on button "Bộ lọc" at bounding box center [128, 43] width 43 height 16
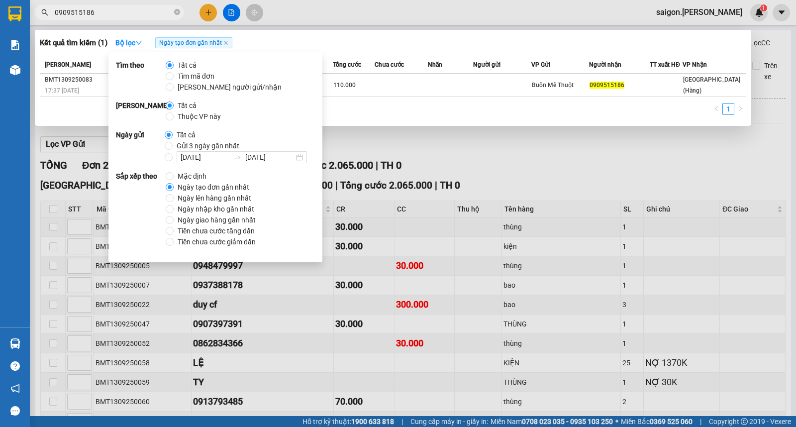
click at [193, 116] on span "Thuộc VP này" at bounding box center [199, 116] width 51 height 11
click at [174, 116] on input "Thuộc VP này" at bounding box center [170, 116] width 8 height 8
radio input "true"
radio input "false"
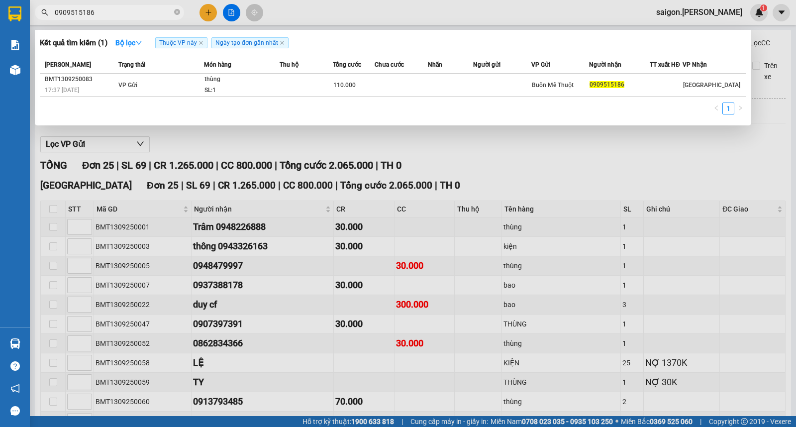
click at [365, 116] on div "1" at bounding box center [393, 112] width 707 height 18
click at [398, 176] on div at bounding box center [398, 213] width 796 height 427
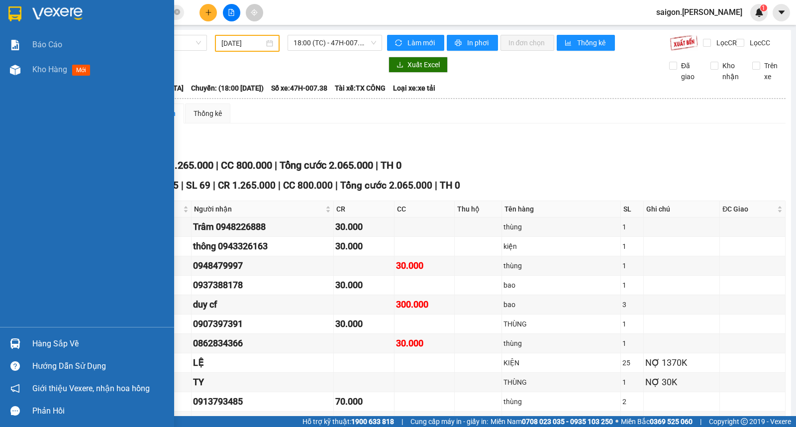
click at [63, 354] on div "Hàng sắp về" at bounding box center [87, 343] width 174 height 22
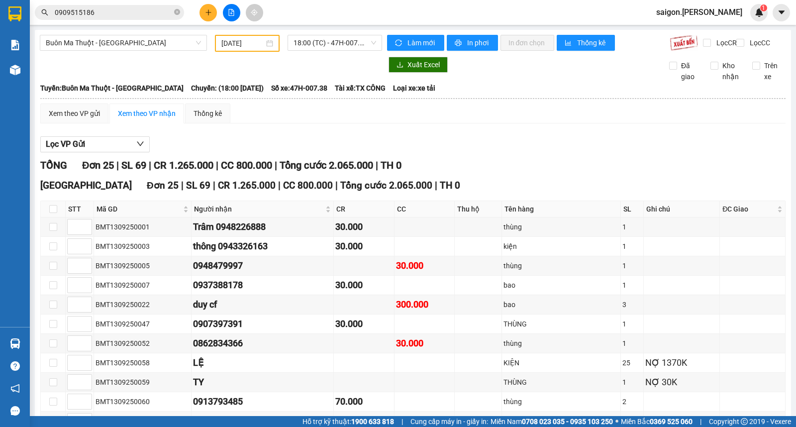
click at [207, 210] on section "Kết quả tìm kiếm ( 1 ) Bộ lọc Thuộc VP này Ngày tạo đơn gần nhất Mã ĐH Trạng th…" at bounding box center [398, 213] width 796 height 427
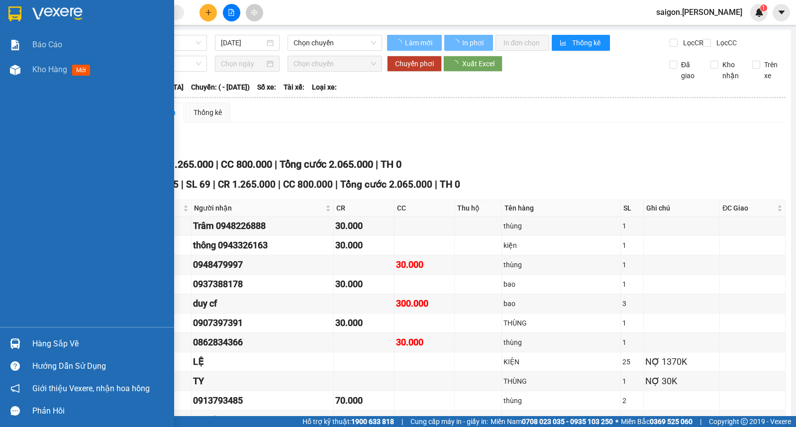
type input "[DATE]"
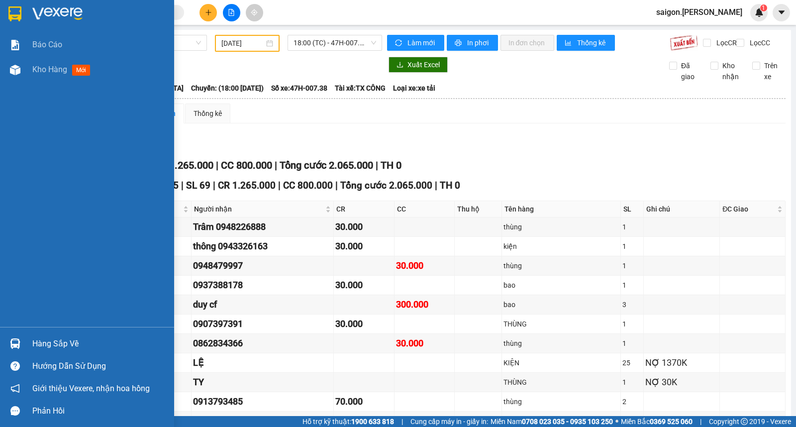
click at [48, 344] on div "Hàng sắp về" at bounding box center [99, 343] width 134 height 15
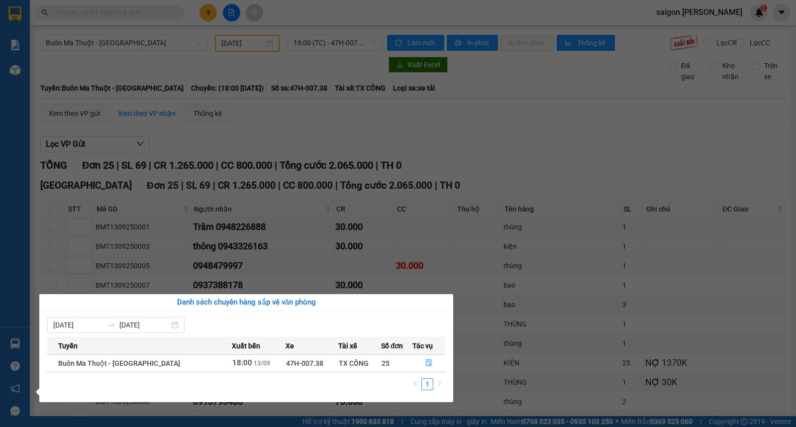
click at [569, 245] on section "Kết quả tìm kiếm ( 0 ) Bộ lọc Thuộc VP này Ngày tạo đơn gần nhất No Data saigon…" at bounding box center [398, 213] width 796 height 427
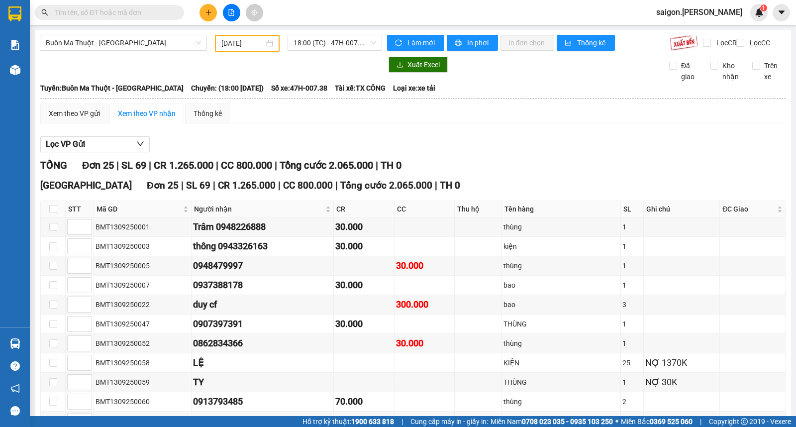
click at [702, 8] on span "saigon.[PERSON_NAME]" at bounding box center [699, 12] width 102 height 12
click at [707, 25] on span "Đăng xuất" at bounding box center [721, 30] width 46 height 11
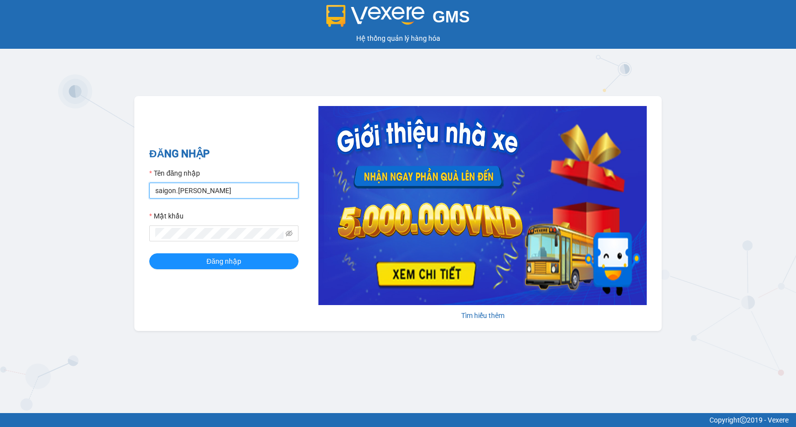
drag, startPoint x: 174, startPoint y: 190, endPoint x: 56, endPoint y: 196, distance: 118.1
click at [53, 196] on div "GMS Hệ thống quản lý hàng hóa ĐĂNG NHẬP Tên đăng nhập saigon.[PERSON_NAME] Mật …" at bounding box center [398, 206] width 796 height 413
type input "bmt.[PERSON_NAME]"
click at [149, 253] on button "Đăng nhập" at bounding box center [223, 261] width 149 height 16
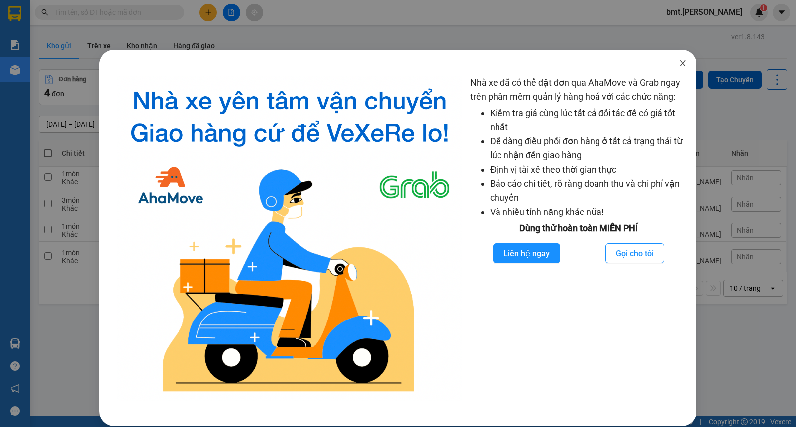
click at [670, 67] on span "Close" at bounding box center [683, 64] width 28 height 28
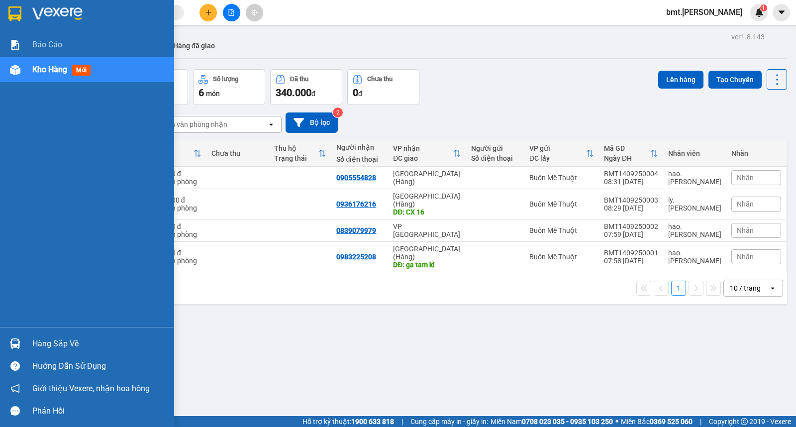
click at [89, 339] on div "Hàng sắp về" at bounding box center [99, 343] width 134 height 15
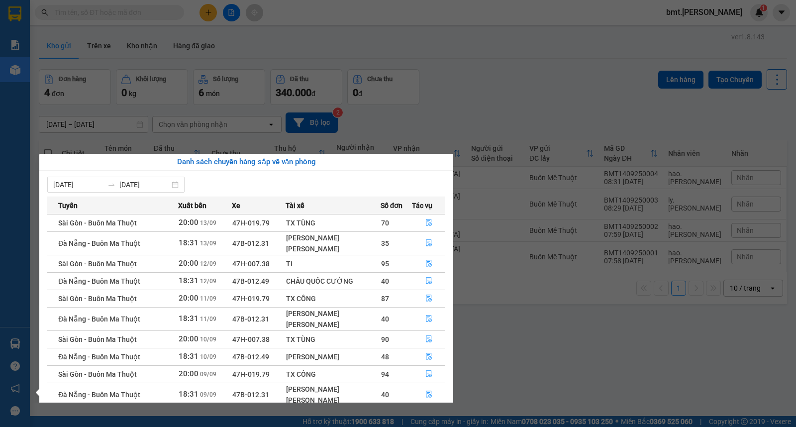
click at [526, 275] on section "Kết quả tìm kiếm ( 0 ) Bộ lọc No Data bmt.thaison 1 Báo cáo Kho hàng mới Hàng s…" at bounding box center [398, 213] width 796 height 427
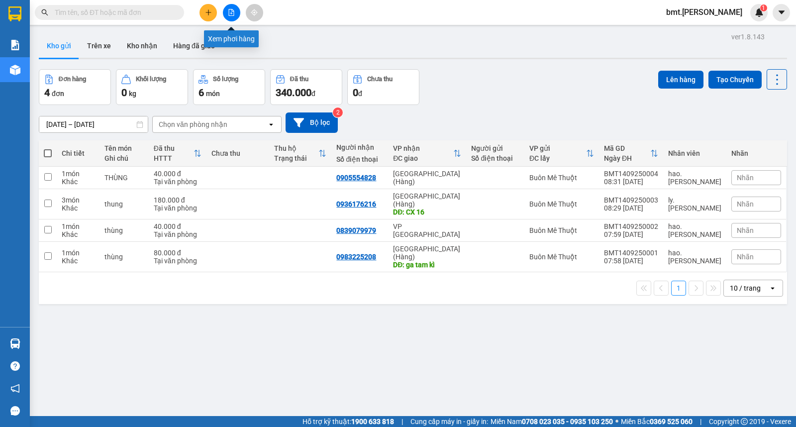
click at [234, 14] on icon "file-add" at bounding box center [231, 12] width 5 height 7
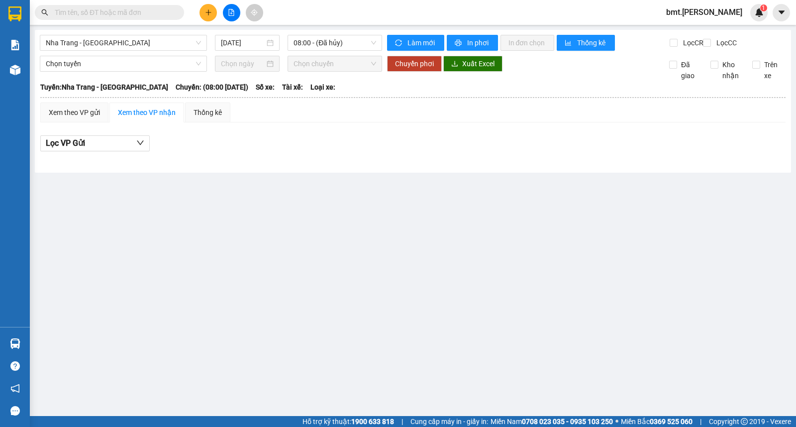
click at [96, 11] on input "text" at bounding box center [113, 12] width 117 height 11
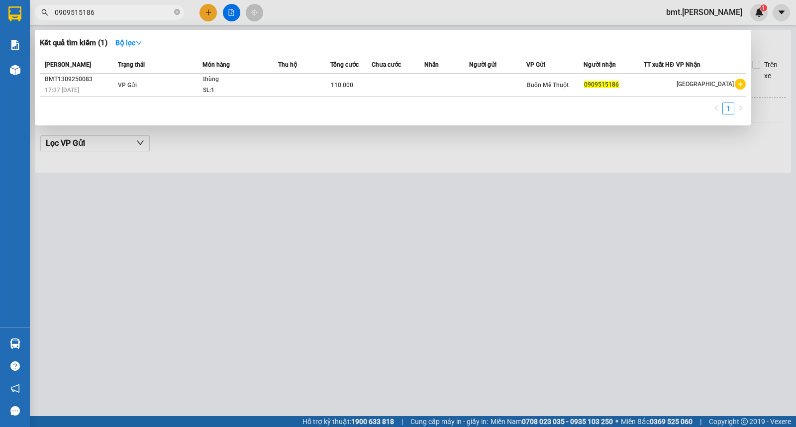
type input "0909515186"
click at [218, 222] on div at bounding box center [398, 213] width 796 height 427
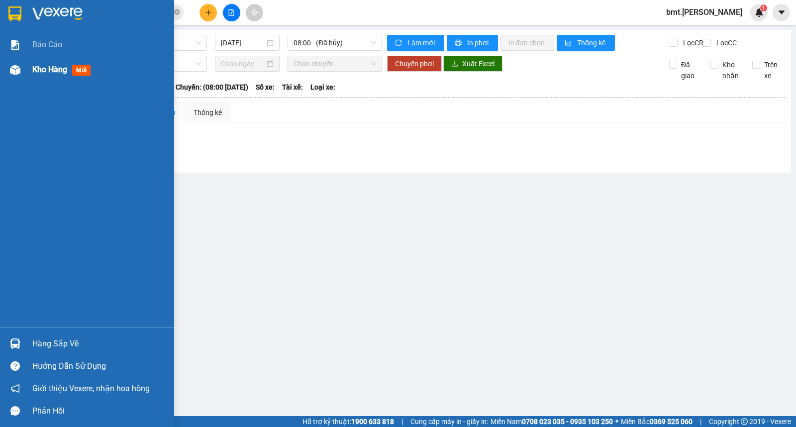
click at [45, 75] on div "Kho hàng mới" at bounding box center [63, 69] width 62 height 12
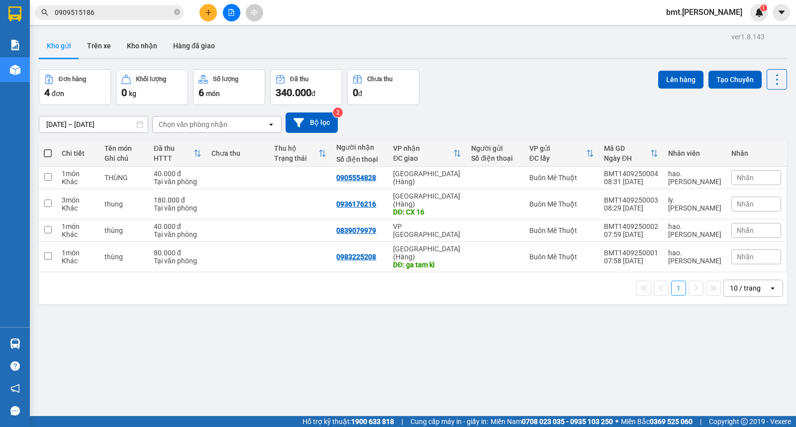
click at [88, 122] on input "[DATE] – [DATE]" at bounding box center [93, 124] width 108 height 16
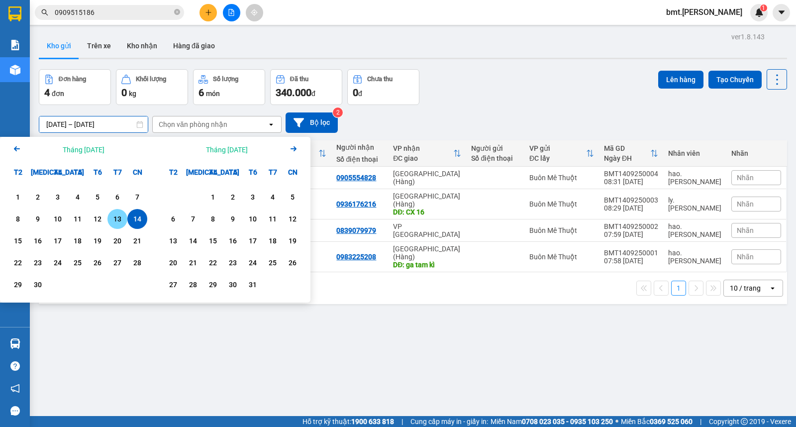
click at [118, 220] on div "13" at bounding box center [117, 219] width 14 height 12
type input "13/09/2025 – 13/09/2025"
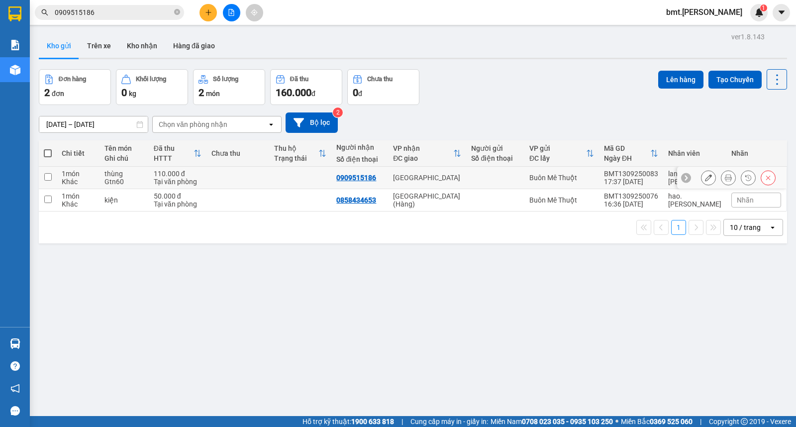
click at [47, 176] on input "checkbox" at bounding box center [47, 176] width 7 height 7
checkbox input "true"
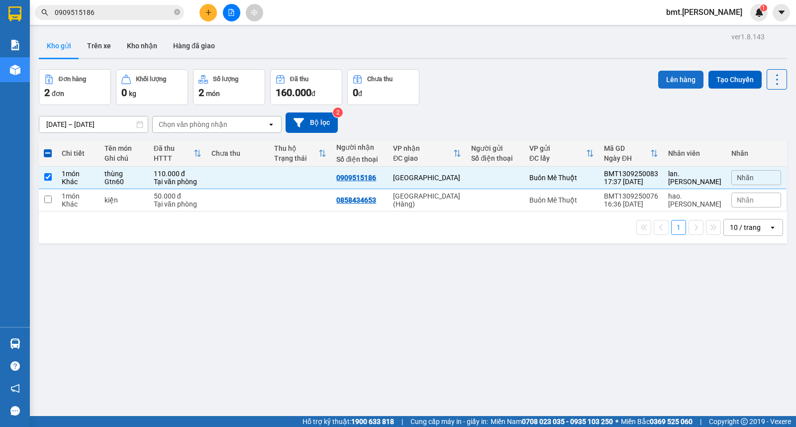
click at [687, 80] on button "Lên hàng" at bounding box center [680, 80] width 45 height 18
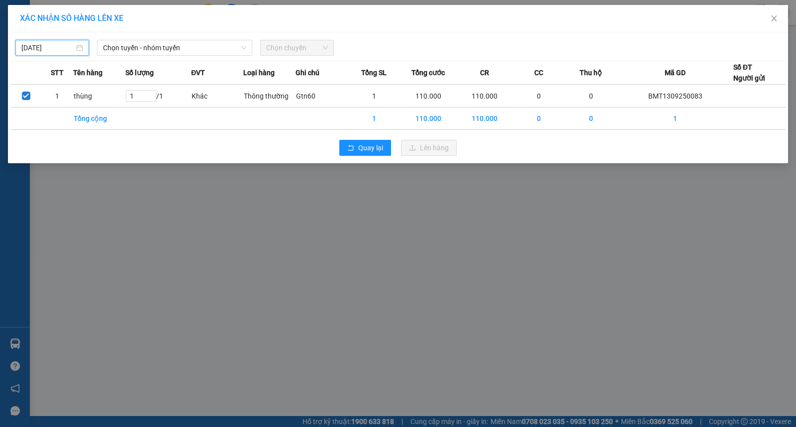
click at [42, 46] on input "[DATE]" at bounding box center [47, 47] width 53 height 11
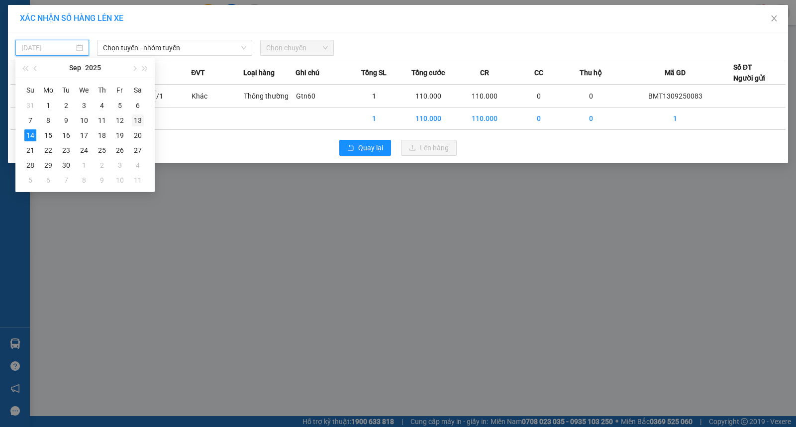
click at [135, 121] on div "13" at bounding box center [138, 120] width 12 height 12
type input "13/09/2025"
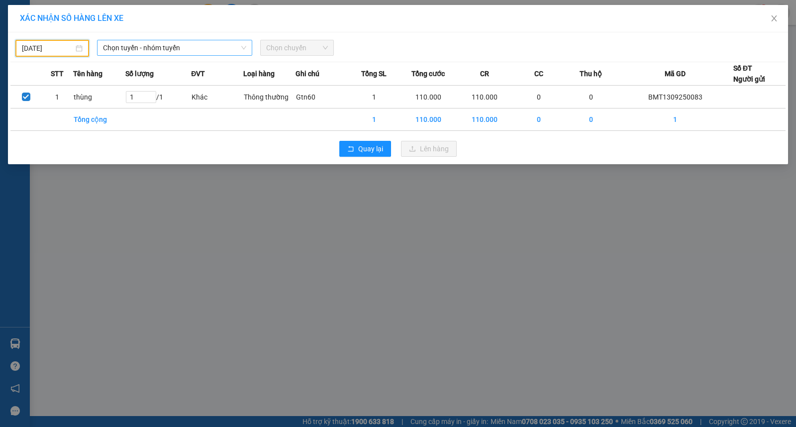
click at [157, 53] on span "Chọn tuyến - nhóm tuyến" at bounding box center [174, 47] width 143 height 15
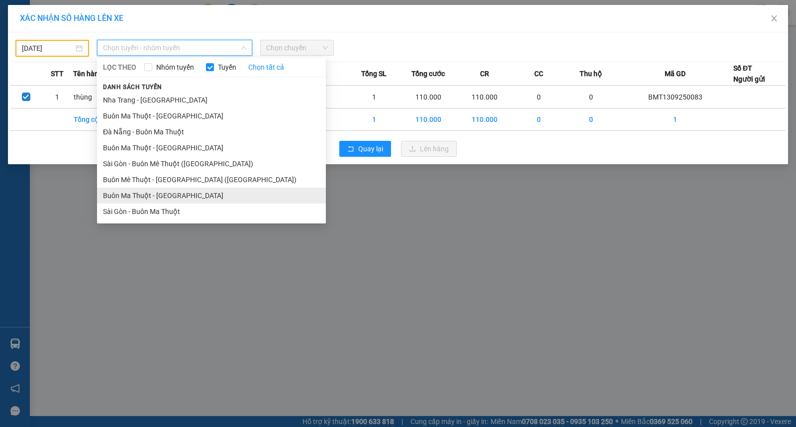
click at [153, 193] on li "Buôn Ma Thuột - [GEOGRAPHIC_DATA]" at bounding box center [211, 196] width 229 height 16
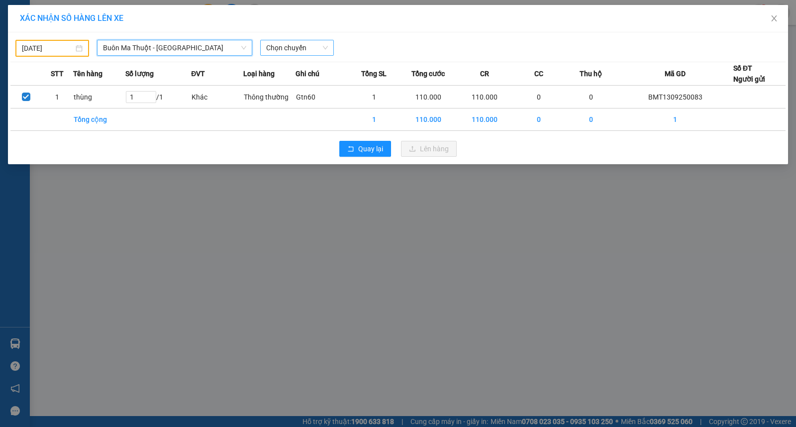
click at [275, 42] on span "Chọn chuyến" at bounding box center [297, 47] width 62 height 15
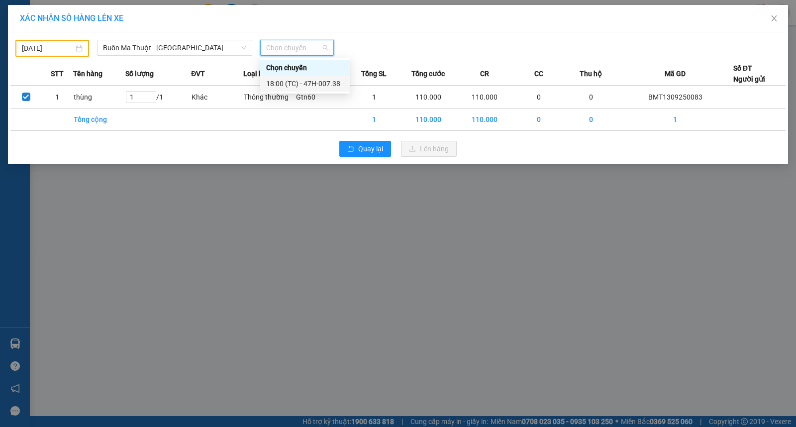
click at [291, 78] on div "18:00 (TC) - 47H-007.38" at bounding box center [305, 83] width 78 height 11
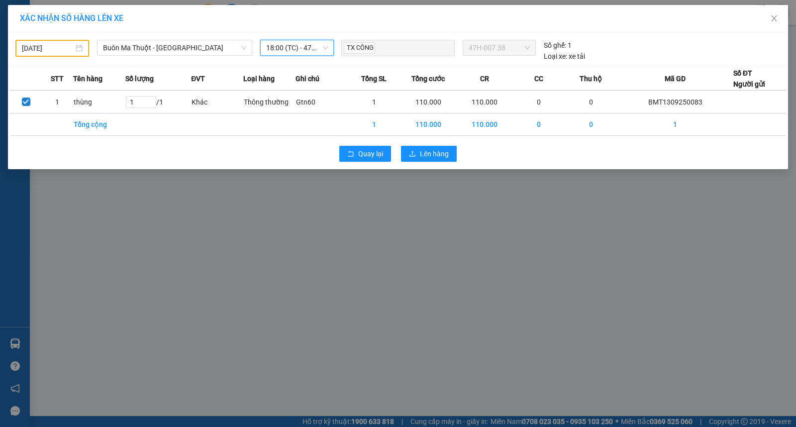
click at [434, 162] on div "Quay lại Lên hàng" at bounding box center [397, 154] width 775 height 26
click at [440, 153] on span "Lên hàng" at bounding box center [434, 153] width 29 height 11
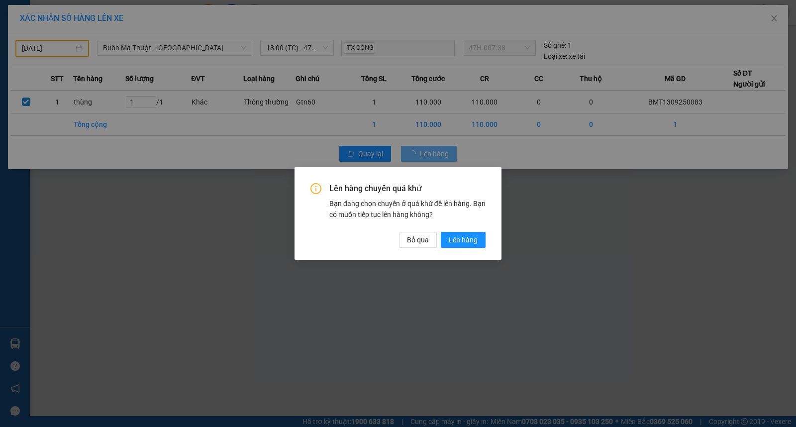
drag, startPoint x: 469, startPoint y: 232, endPoint x: 493, endPoint y: 232, distance: 23.9
click at [469, 235] on button "Lên hàng" at bounding box center [463, 240] width 45 height 16
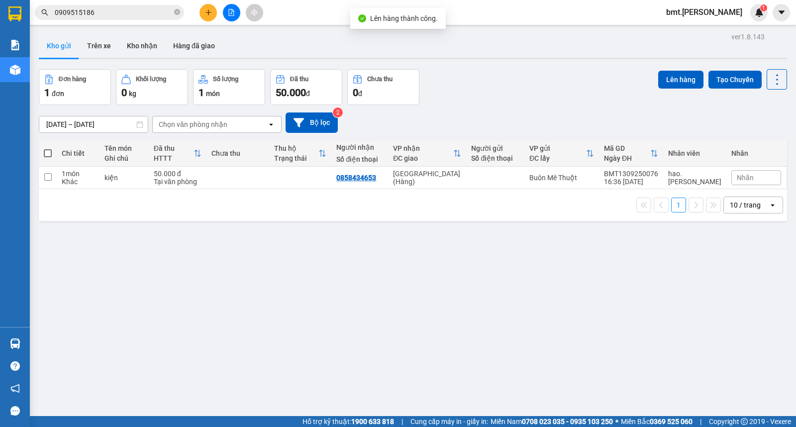
click at [727, 10] on span "bmt.thaison" at bounding box center [704, 12] width 92 height 12
click at [719, 33] on span "Đăng xuất" at bounding box center [728, 30] width 42 height 11
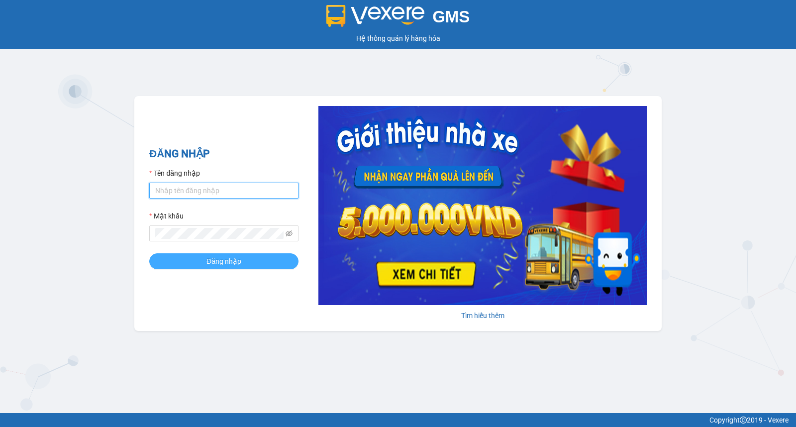
type input "saigon.[PERSON_NAME]"
click at [226, 258] on span "Đăng nhập" at bounding box center [223, 261] width 35 height 11
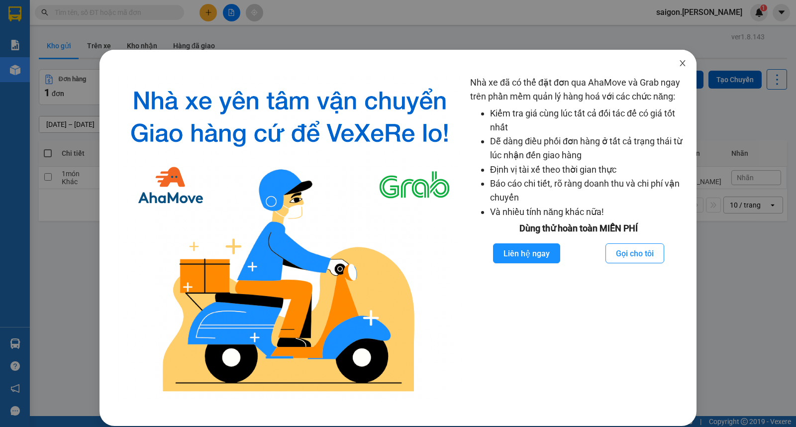
click at [682, 62] on span "Close" at bounding box center [683, 64] width 28 height 28
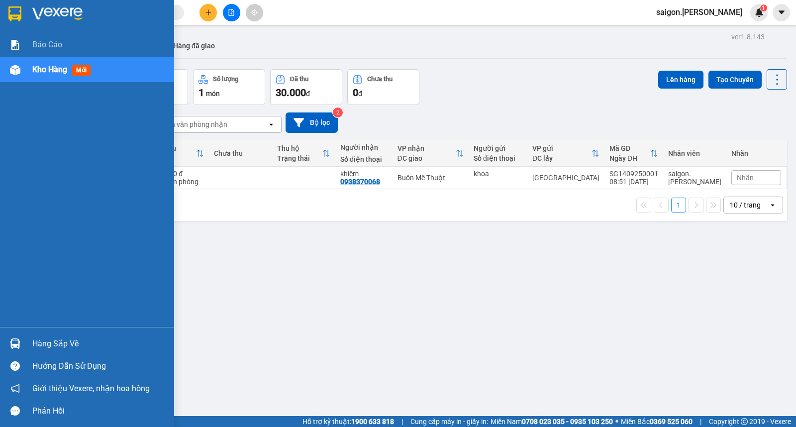
click at [68, 338] on div "Hàng sắp về" at bounding box center [99, 343] width 134 height 15
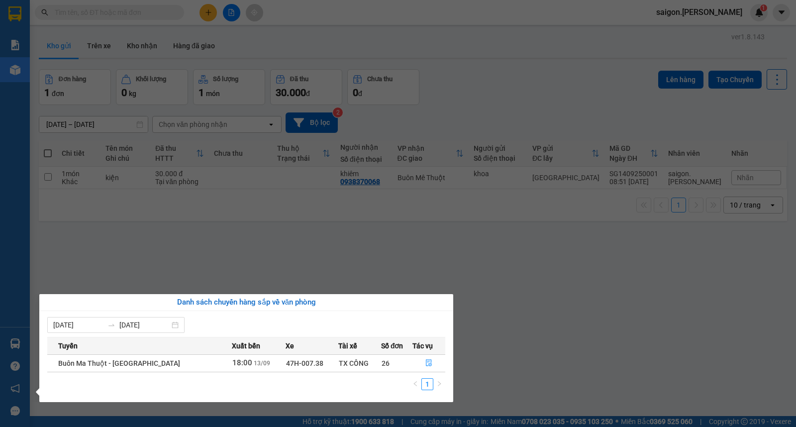
click at [401, 265] on section "Kết quả tìm kiếm ( 0 ) Bộ lọc No Data saigon.thaison 1 Báo cáo Kho hàng mới Hàn…" at bounding box center [398, 213] width 796 height 427
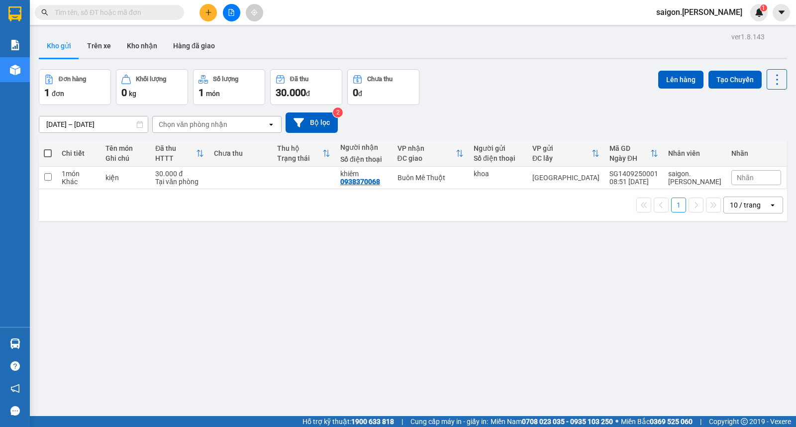
click at [130, 9] on input "text" at bounding box center [113, 12] width 117 height 11
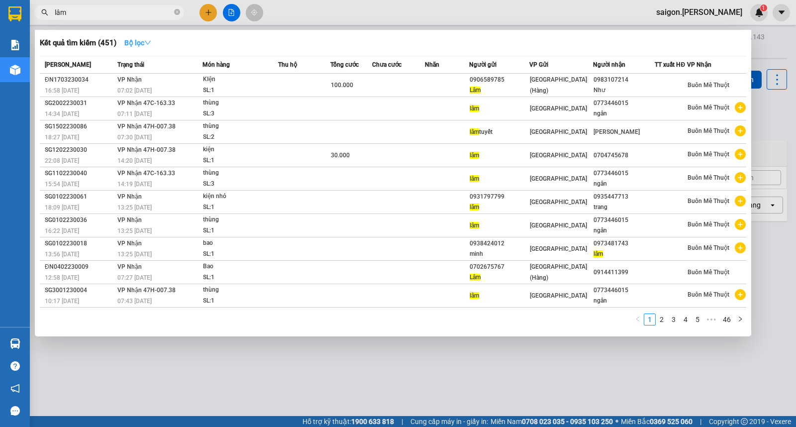
type input "lâm"
click at [130, 39] on strong "Bộ lọc" at bounding box center [137, 43] width 27 height 8
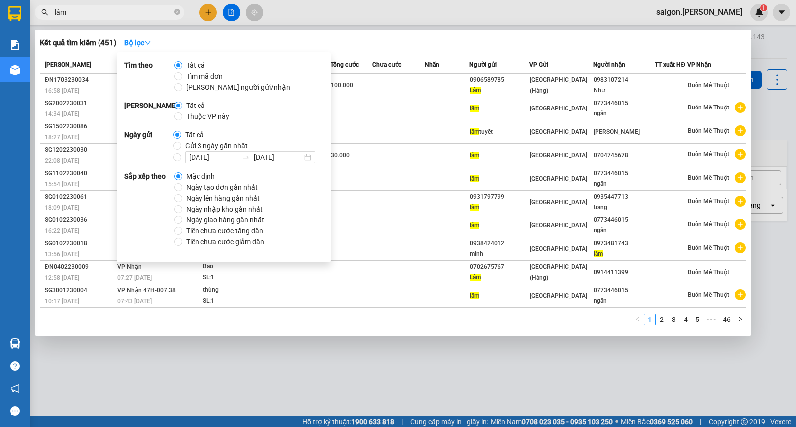
click at [201, 120] on span "Thuộc VP này" at bounding box center [207, 116] width 51 height 11
click at [182, 120] on input "Thuộc VP này" at bounding box center [178, 116] width 8 height 8
radio input "true"
radio input "false"
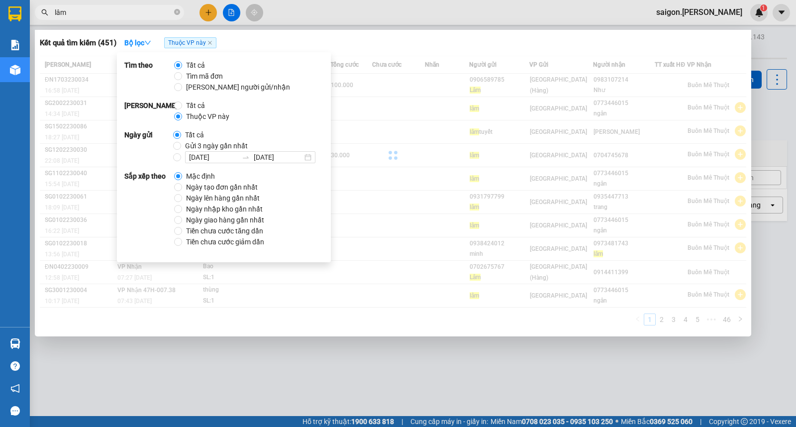
click at [201, 188] on span "Ngày tạo đơn gần nhất" at bounding box center [222, 187] width 80 height 11
click at [182, 188] on input "Ngày tạo đơn gần nhất" at bounding box center [178, 187] width 8 height 8
radio input "true"
radio input "false"
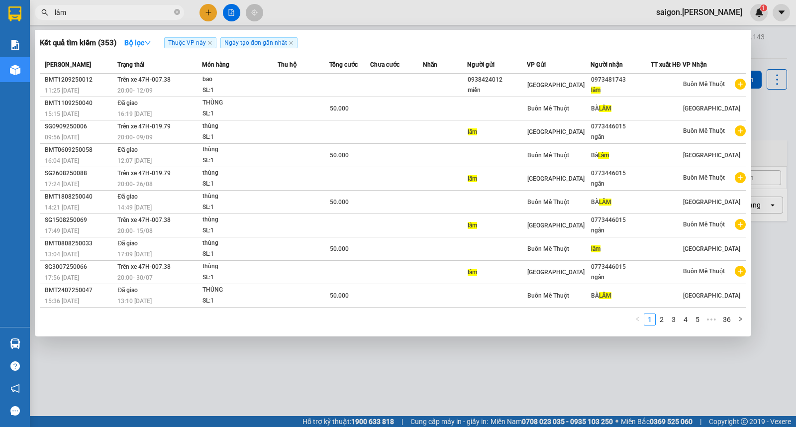
click at [481, 326] on div "1 2 3 4 5 ••• 36" at bounding box center [393, 322] width 707 height 18
drag, startPoint x: 481, startPoint y: 326, endPoint x: 324, endPoint y: 402, distance: 174.3
click at [324, 402] on div at bounding box center [398, 213] width 796 height 427
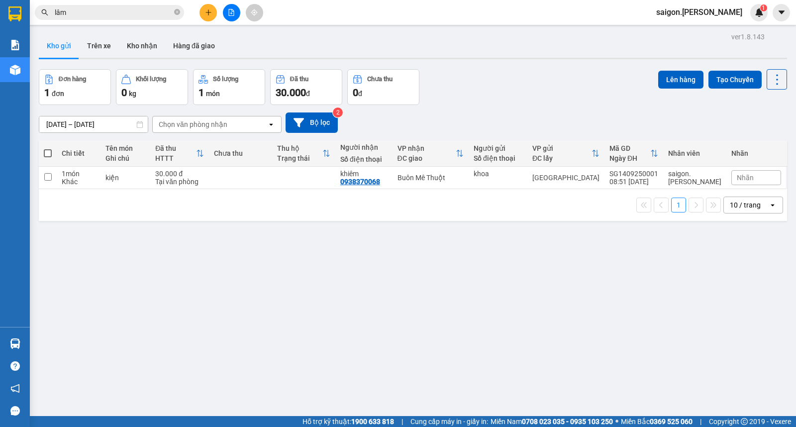
click at [220, 14] on div at bounding box center [231, 12] width 75 height 17
click at [216, 12] on button at bounding box center [208, 12] width 17 height 17
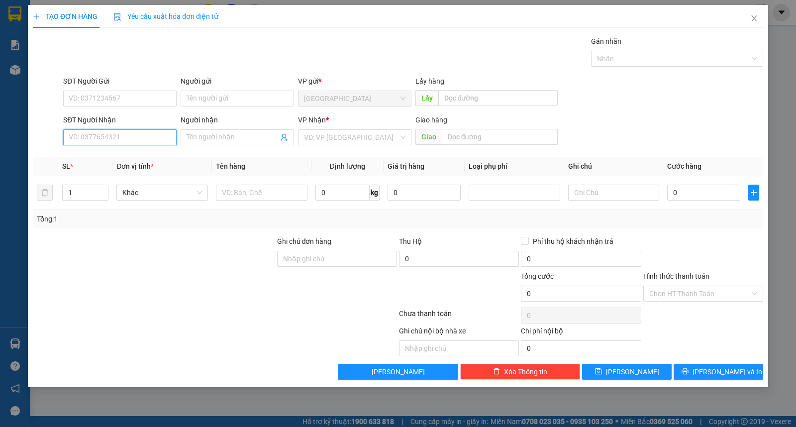
click at [103, 140] on input "SĐT Người Nhận" at bounding box center [119, 137] width 113 height 16
type input "0352272807"
type input "hòa"
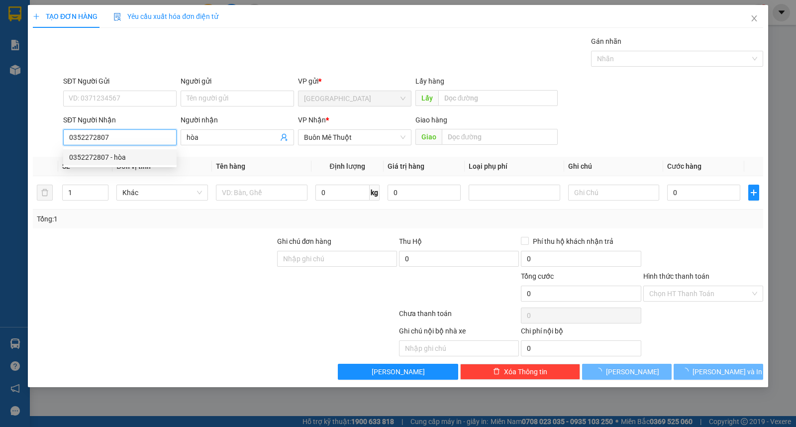
type input "30.000"
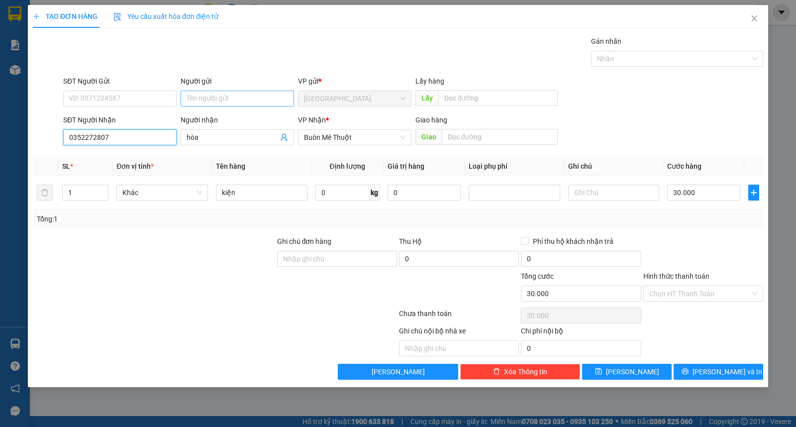
type input "0352272807"
click at [214, 92] on input "Người gửi" at bounding box center [237, 99] width 113 height 16
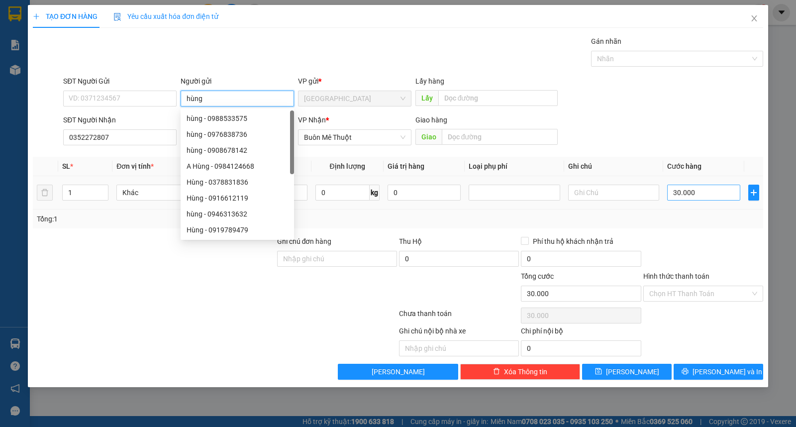
type input "hùng"
click at [679, 188] on input "30.000" at bounding box center [703, 193] width 73 height 16
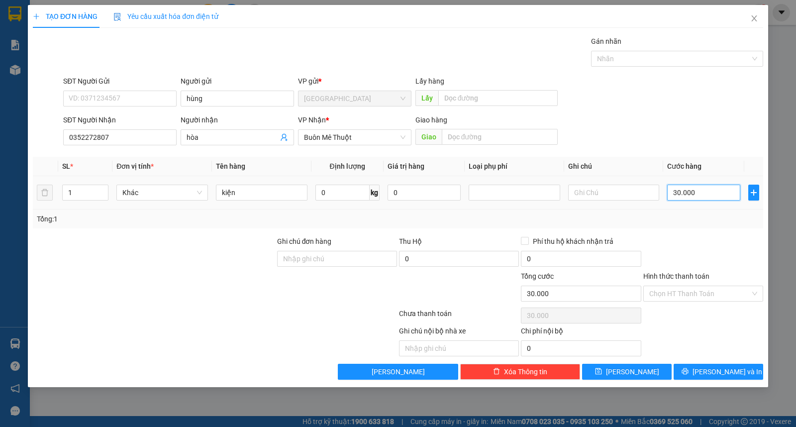
type input "4"
type input "40"
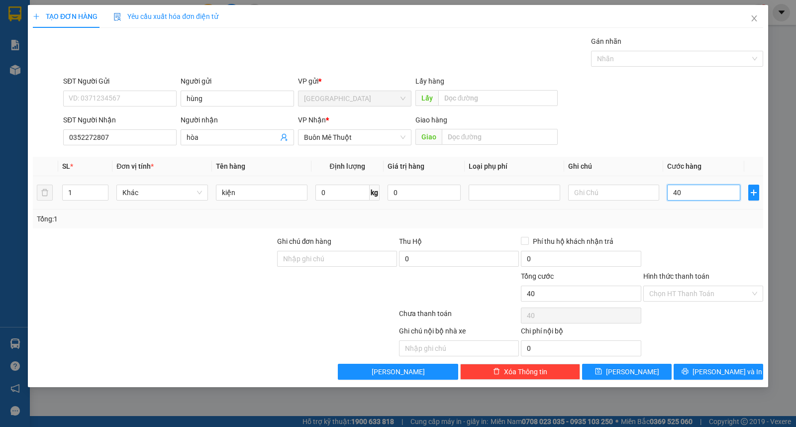
type input "40"
type input "40.000"
drag, startPoint x: 688, startPoint y: 296, endPoint x: 690, endPoint y: 303, distance: 7.2
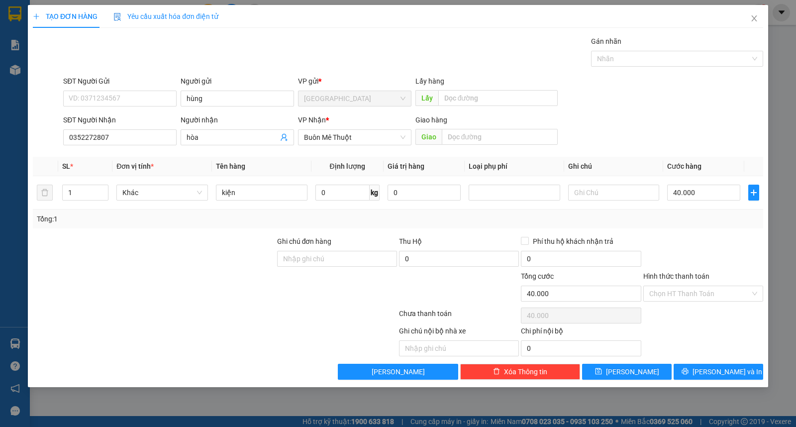
click at [689, 296] on input "Hình thức thanh toán" at bounding box center [699, 293] width 101 height 15
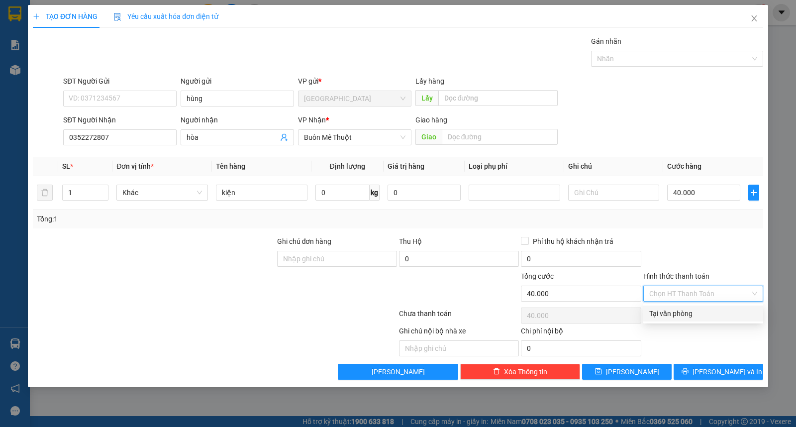
drag, startPoint x: 692, startPoint y: 308, endPoint x: 697, endPoint y: 336, distance: 28.8
click at [692, 309] on div "Tại văn phòng" at bounding box center [703, 313] width 108 height 11
type input "0"
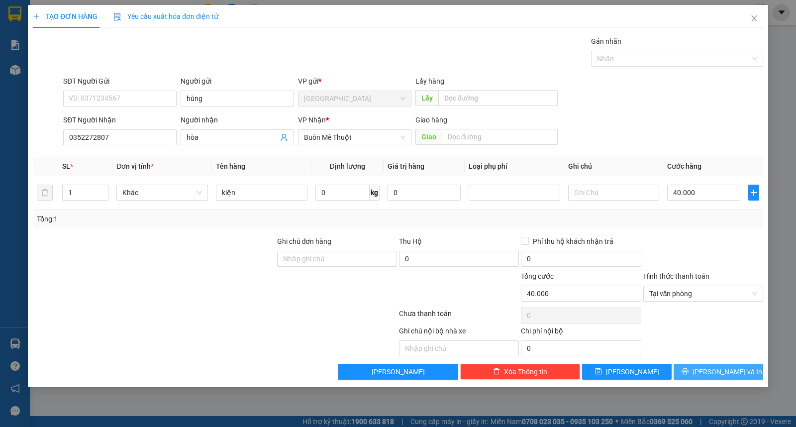
click at [708, 374] on button "[PERSON_NAME] và In" at bounding box center [719, 372] width 90 height 16
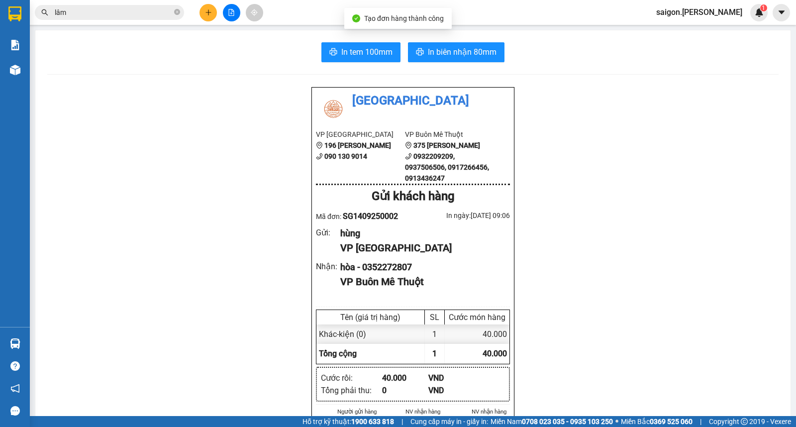
click at [484, 46] on span "In biên nhận 80mm" at bounding box center [462, 52] width 69 height 12
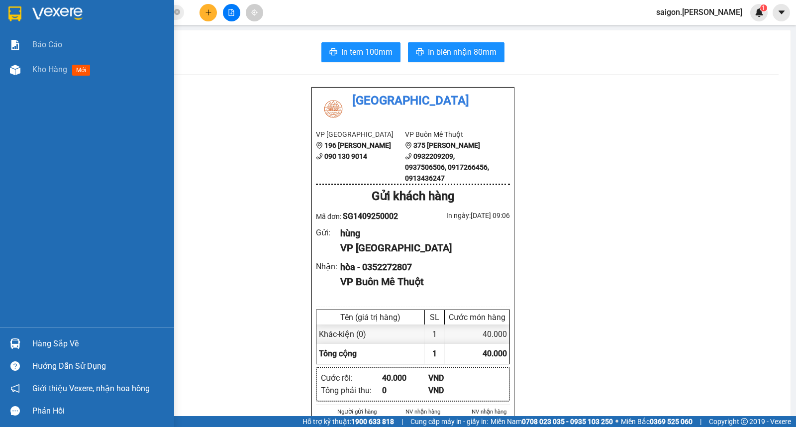
click at [10, 191] on div "Báo cáo Kho hàng mới" at bounding box center [87, 179] width 174 height 295
click at [0, 185] on div "Báo cáo Kho hàng mới" at bounding box center [87, 179] width 174 height 295
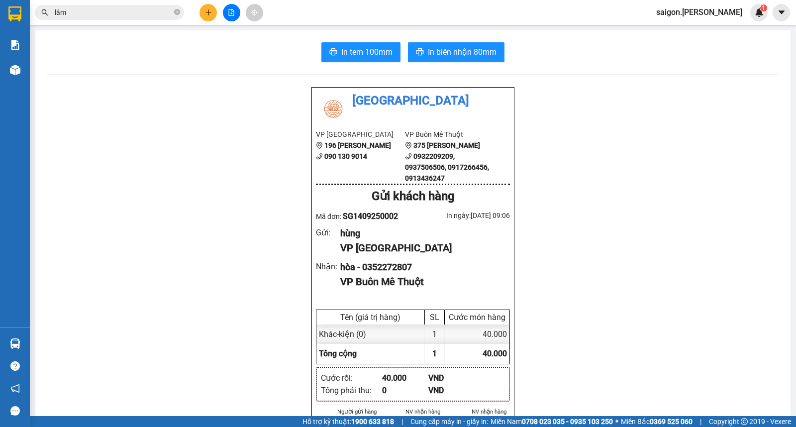
click at [318, 179] on div "VP [GEOGRAPHIC_DATA] 196 [PERSON_NAME] 090 130 9014 VP Buôn Mê Thuột 375 Hoàng …" at bounding box center [413, 157] width 194 height 56
click at [316, 245] on div "Gửi : hùng VP [GEOGRAPHIC_DATA]" at bounding box center [413, 241] width 194 height 30
click at [394, 200] on div "Gửi khách hàng" at bounding box center [413, 196] width 194 height 19
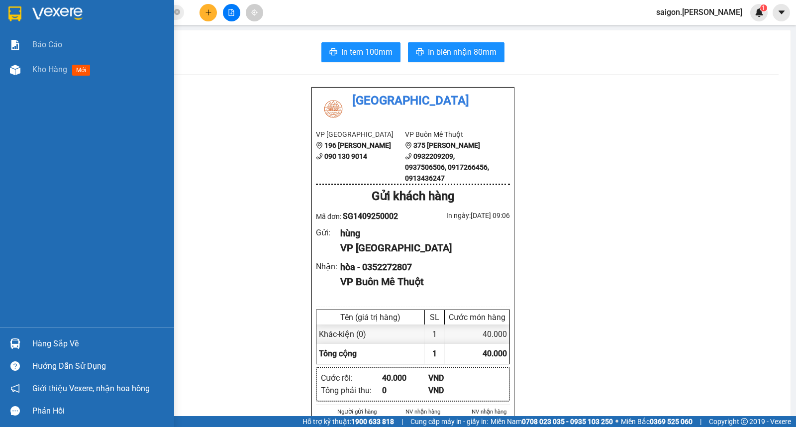
click at [0, 148] on div "Báo cáo Kho hàng mới" at bounding box center [87, 179] width 174 height 295
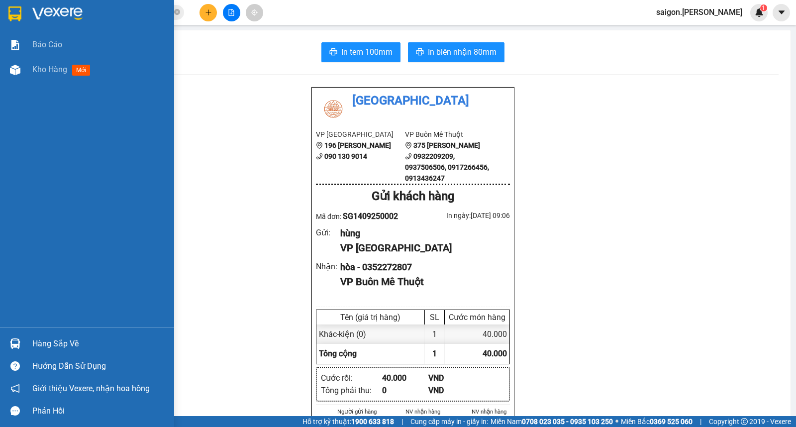
click at [0, 256] on div "Báo cáo Kho hàng mới" at bounding box center [87, 179] width 174 height 295
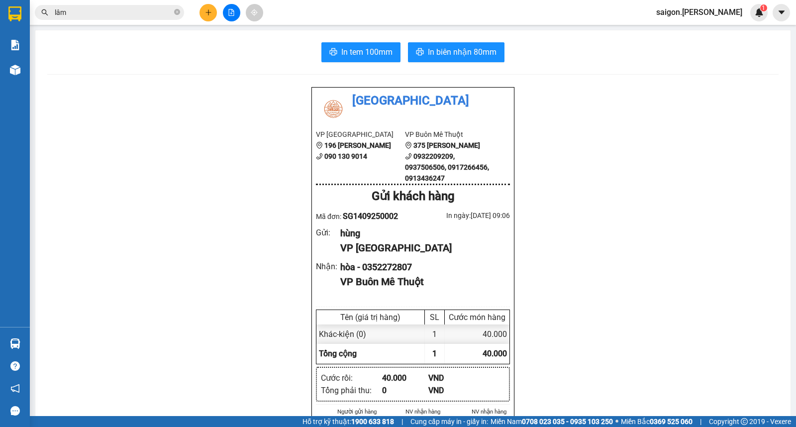
click at [204, 15] on button at bounding box center [208, 12] width 17 height 17
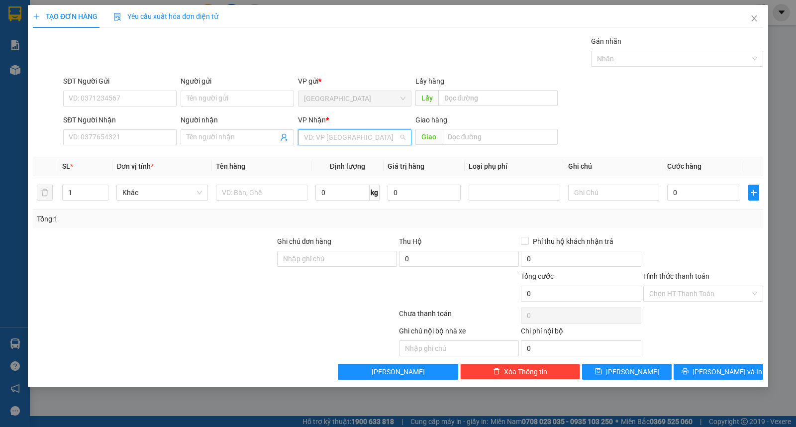
drag, startPoint x: 320, startPoint y: 142, endPoint x: 324, endPoint y: 146, distance: 5.3
click at [321, 142] on input "search" at bounding box center [351, 137] width 95 height 15
click at [327, 167] on div "Buôn Mê Thuột" at bounding box center [354, 173] width 113 height 16
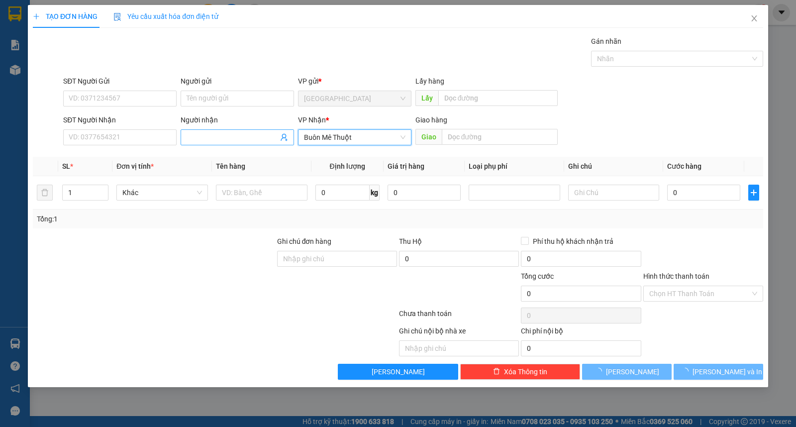
click at [240, 132] on input "Người nhận" at bounding box center [233, 137] width 92 height 11
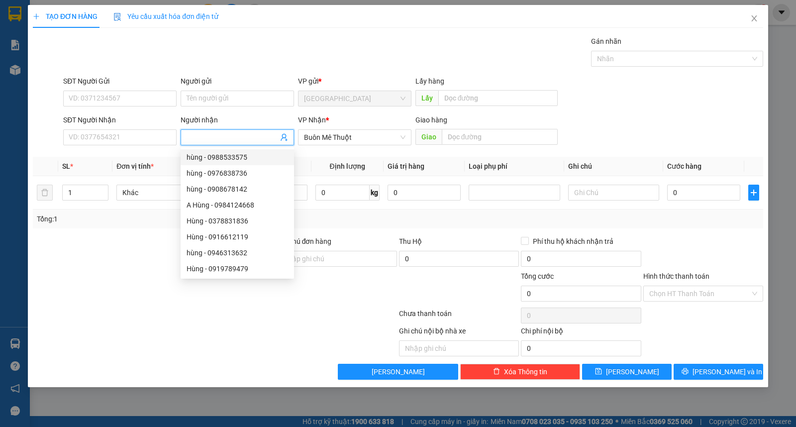
click at [331, 163] on span "Định lượng" at bounding box center [347, 166] width 35 height 8
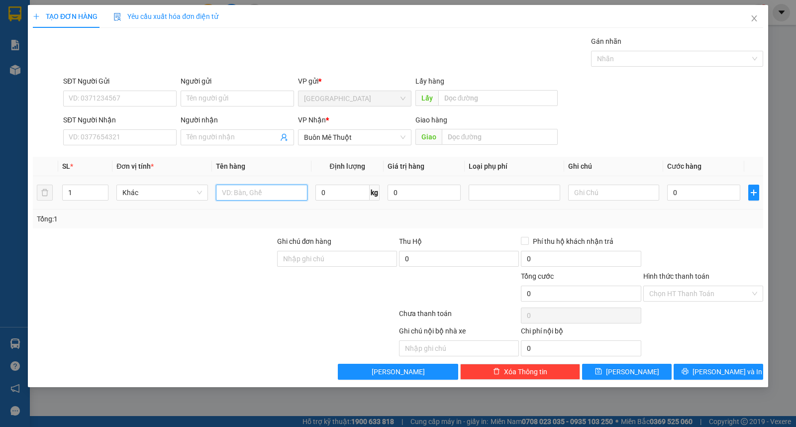
click at [292, 190] on input "text" at bounding box center [262, 193] width 92 height 16
type input "kiện"
type input "linh"
type input "0947923232"
type input "ly"
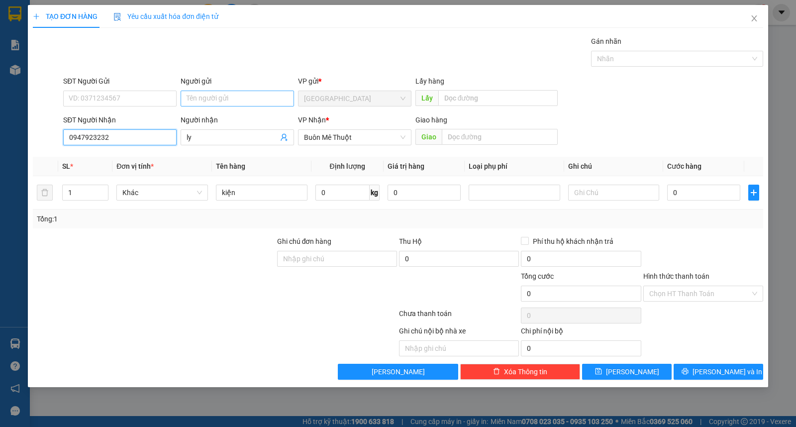
type input "0947923232"
click at [241, 96] on input "Người gửi" at bounding box center [237, 99] width 113 height 16
type input "mini"
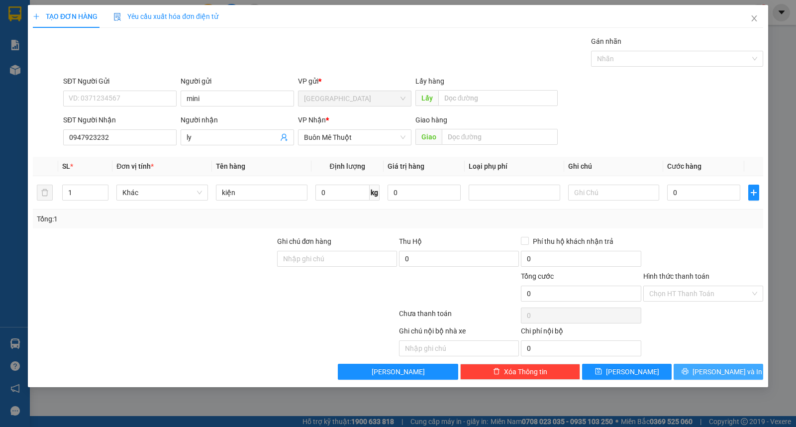
click at [715, 366] on span "[PERSON_NAME] và In" at bounding box center [728, 371] width 70 height 11
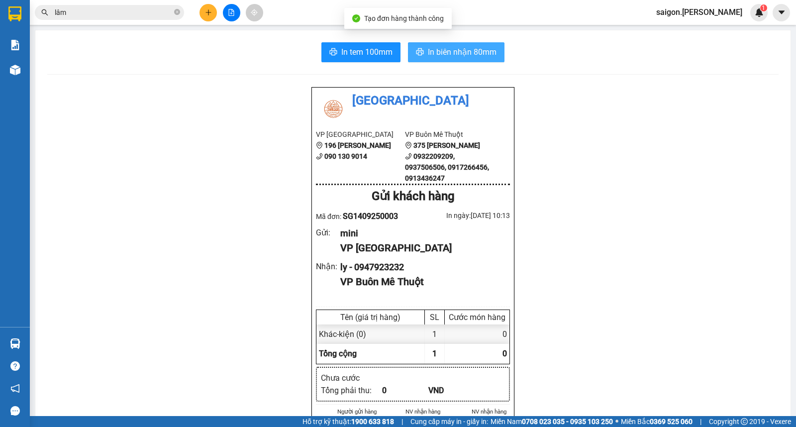
click at [461, 52] on span "In biên nhận 80mm" at bounding box center [462, 52] width 69 height 12
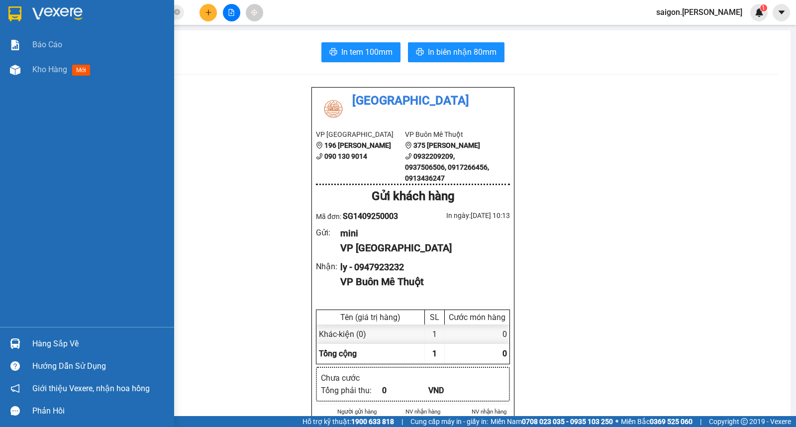
click at [3, 257] on div "Báo cáo Kho hàng mới" at bounding box center [87, 179] width 174 height 295
click at [60, 60] on div "Kho hàng mới" at bounding box center [99, 69] width 134 height 25
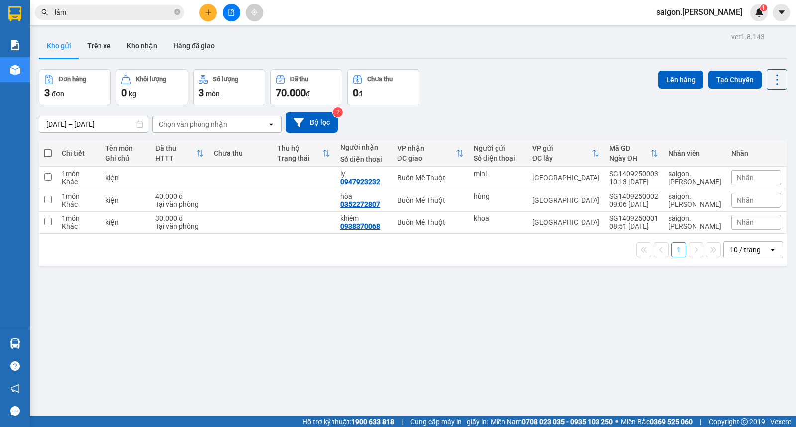
click at [260, 341] on div "ver 1.8.143 Kho gửi Trên xe Kho nhận Hàng đã giao Đơn hàng 3 đơn Khối lượng 0 k…" at bounding box center [413, 243] width 756 height 427
click at [375, 352] on div "ver 1.8.143 Kho gửi Trên xe Kho nhận Hàng đã giao Đơn hàng 3 đơn Khối lượng 0 k…" at bounding box center [413, 243] width 756 height 427
drag, startPoint x: 317, startPoint y: 366, endPoint x: 316, endPoint y: 372, distance: 6.5
click at [316, 366] on div "ver 1.8.143 Kho gửi Trên xe Kho nhận Hàng đã giao Đơn hàng 3 đơn Khối lượng 0 k…" at bounding box center [413, 243] width 756 height 427
click at [632, 298] on div "ver 1.8.143 Kho gửi Trên xe Kho nhận Hàng đã giao Đơn hàng 3 đơn Khối lượng 0 k…" at bounding box center [413, 243] width 756 height 427
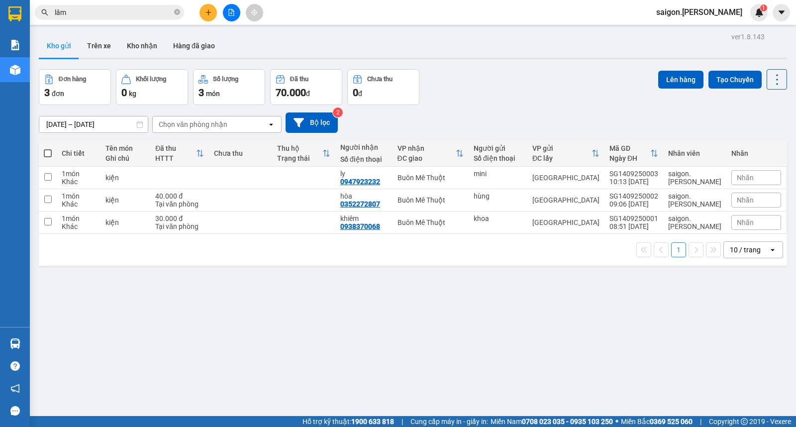
click at [407, 360] on div "ver 1.8.143 Kho gửi Trên xe Kho nhận Hàng đã giao Đơn hàng 3 đơn Khối lượng 0 k…" at bounding box center [413, 243] width 756 height 427
click at [207, 8] on button at bounding box center [208, 12] width 17 height 17
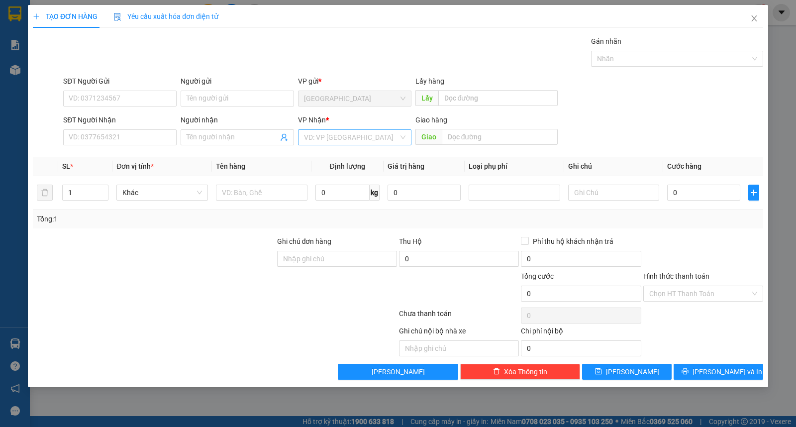
click at [375, 134] on input "search" at bounding box center [351, 137] width 95 height 15
click at [335, 180] on div "Buôn Mê Thuột" at bounding box center [354, 173] width 113 height 16
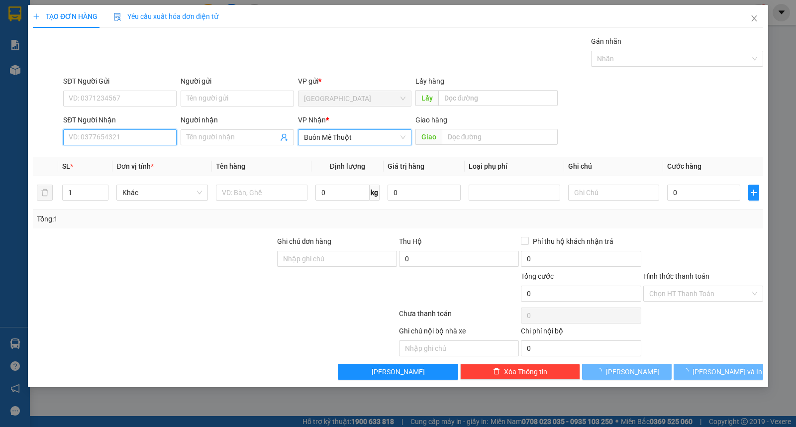
click at [113, 134] on input "SĐT Người Nhận" at bounding box center [119, 137] width 113 height 16
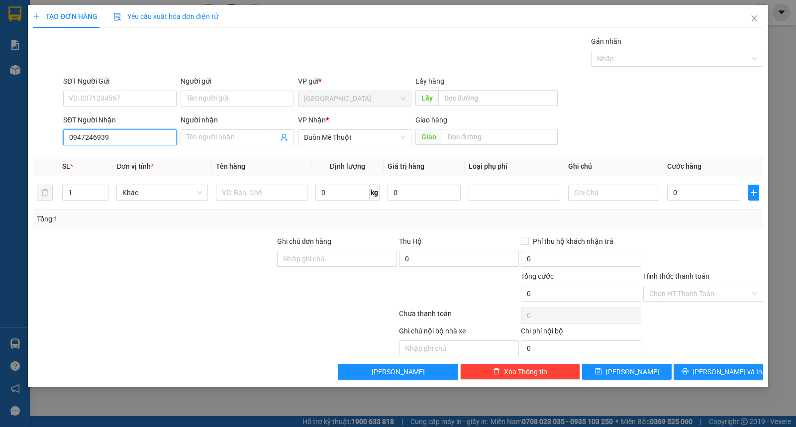
type input "0947246939"
type input "tiên"
type input "nguyên"
type input "kiện"
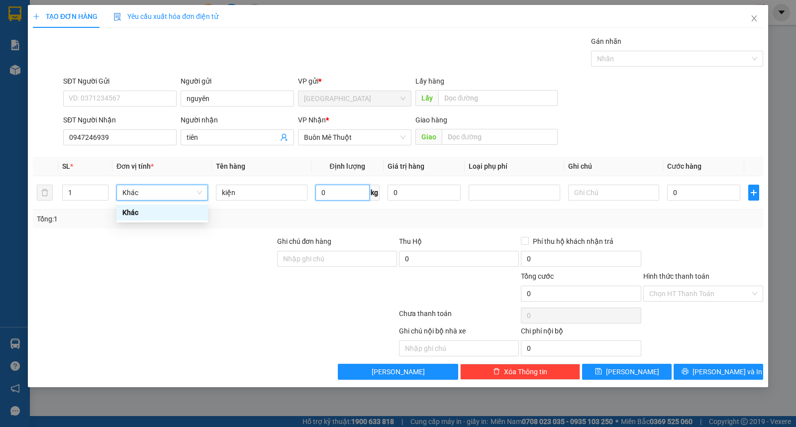
type input "k"
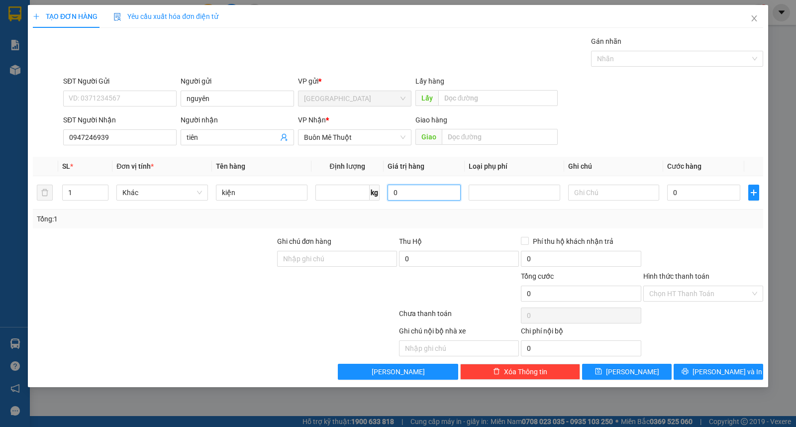
type input "0"
type input "3"
type input "30"
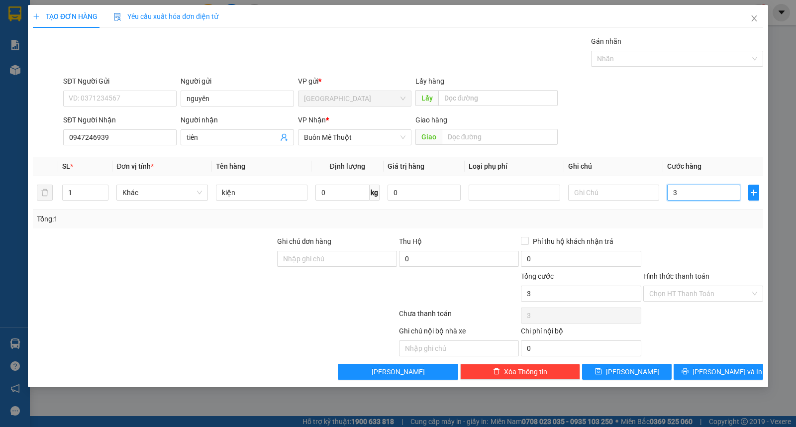
type input "30"
type input "30.000"
click at [673, 282] on div "Hình thức thanh toán" at bounding box center [703, 278] width 120 height 15
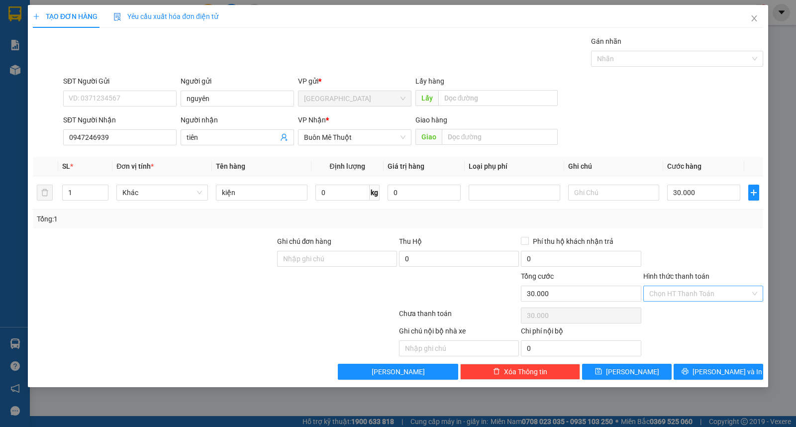
click at [674, 296] on input "Hình thức thanh toán" at bounding box center [699, 293] width 101 height 15
click at [675, 316] on div "Tại văn phòng" at bounding box center [703, 313] width 108 height 11
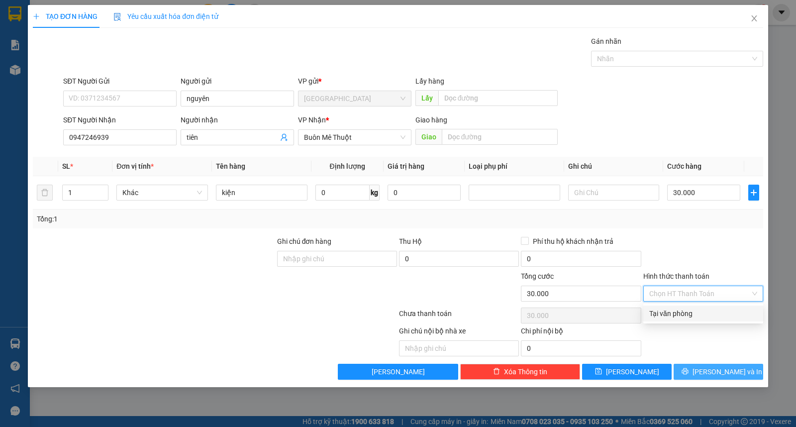
type input "0"
click at [683, 375] on button "[PERSON_NAME] và In" at bounding box center [719, 372] width 90 height 16
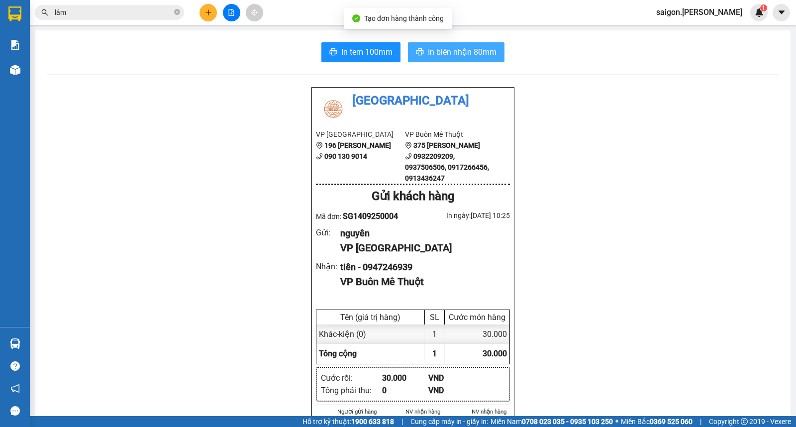
click at [451, 53] on span "In biên nhận 80mm" at bounding box center [462, 52] width 69 height 12
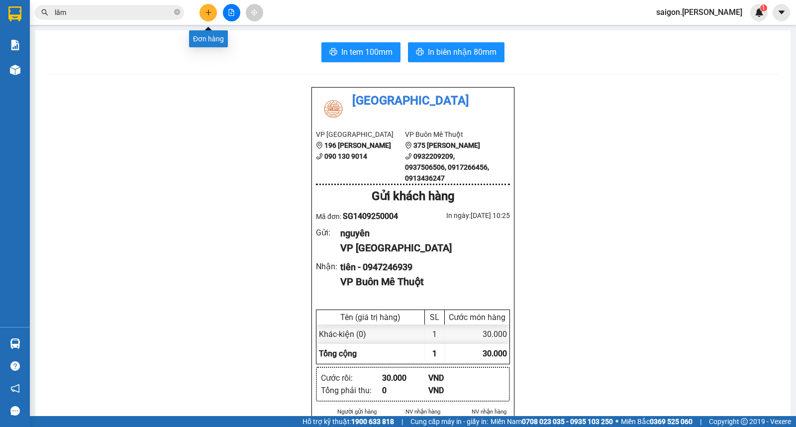
click at [206, 12] on icon "plus" at bounding box center [208, 12] width 7 height 7
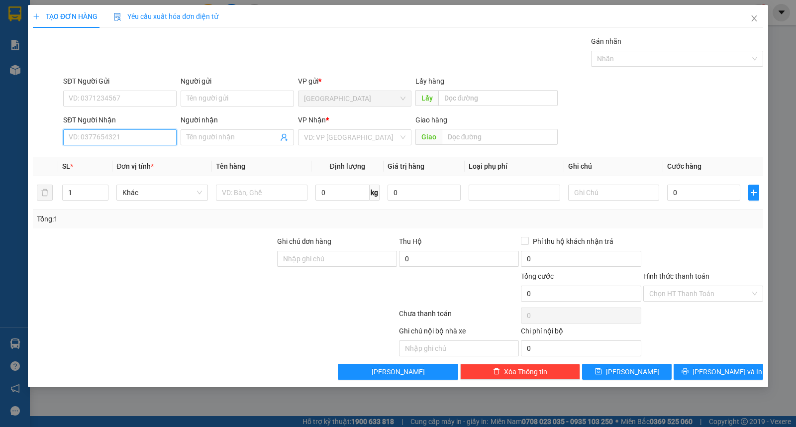
click at [122, 139] on input "SĐT Người Nhận" at bounding box center [119, 137] width 113 height 16
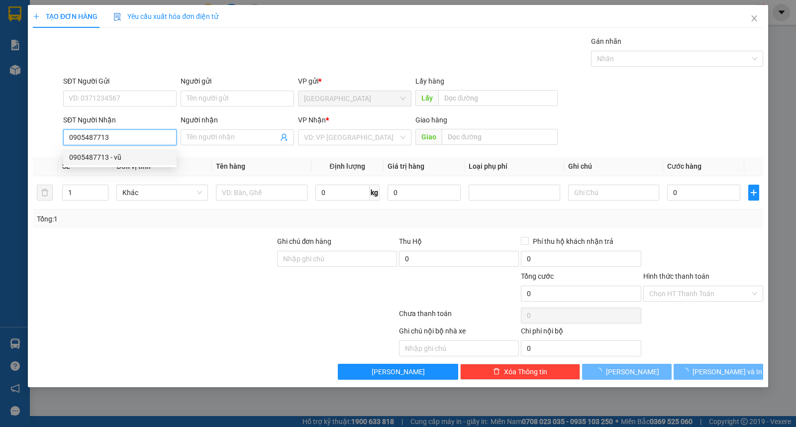
type input "0905487713"
type input "vũ"
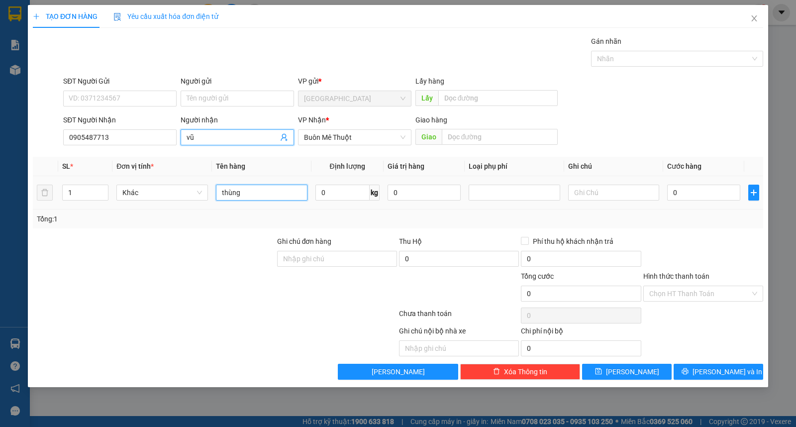
click at [242, 195] on input "thùng" at bounding box center [262, 193] width 92 height 16
type input "kiện"
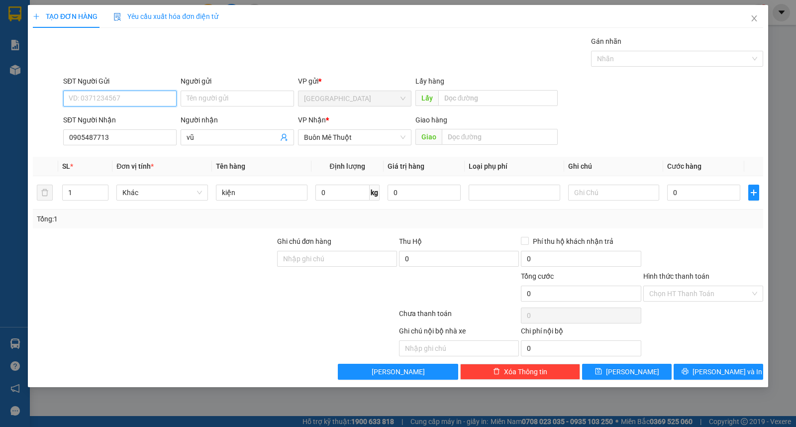
click at [136, 98] on input "SĐT Người Gửi" at bounding box center [119, 99] width 113 height 16
type input "0906020279"
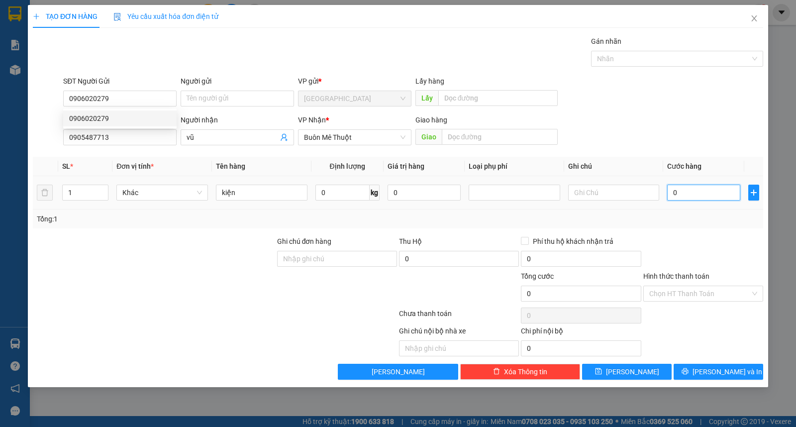
click at [698, 195] on input "0" at bounding box center [703, 193] width 73 height 16
type input "30"
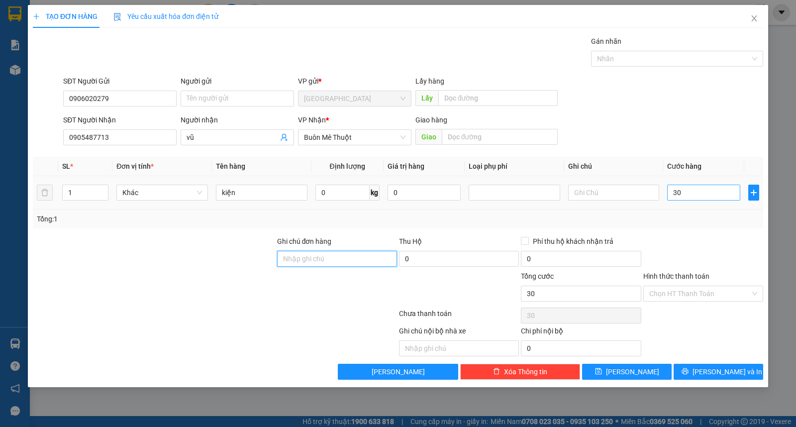
type input "30.000"
click at [701, 301] on div "Chọn HT Thanh Toán" at bounding box center [703, 294] width 120 height 16
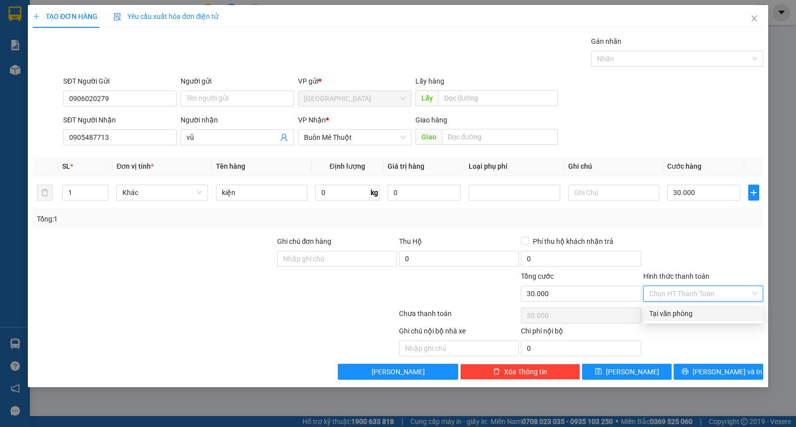
click at [710, 314] on div "Tại văn phòng" at bounding box center [703, 313] width 108 height 11
type input "0"
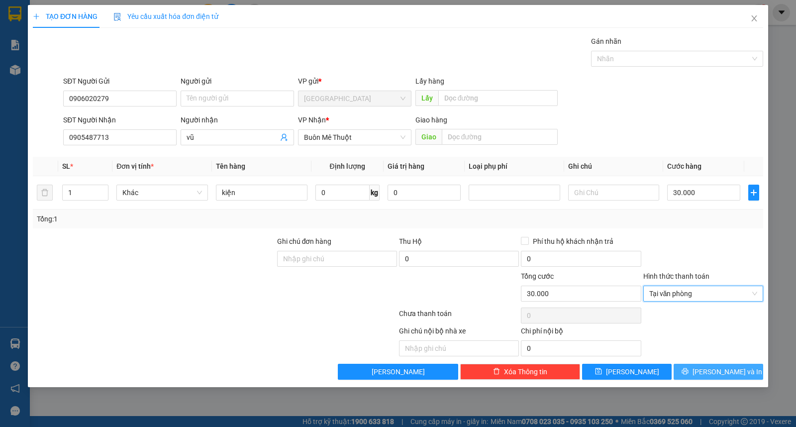
click at [713, 371] on span "[PERSON_NAME] và In" at bounding box center [728, 371] width 70 height 11
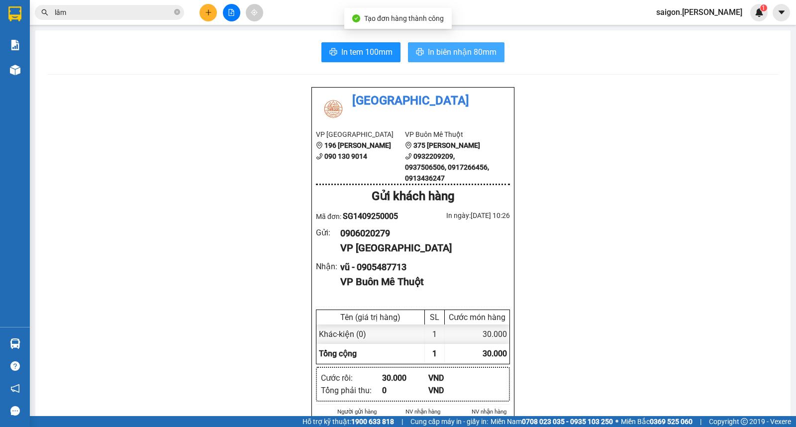
click at [431, 58] on button "In biên nhận 80mm" at bounding box center [456, 52] width 97 height 20
